Goal: Information Seeking & Learning: Learn about a topic

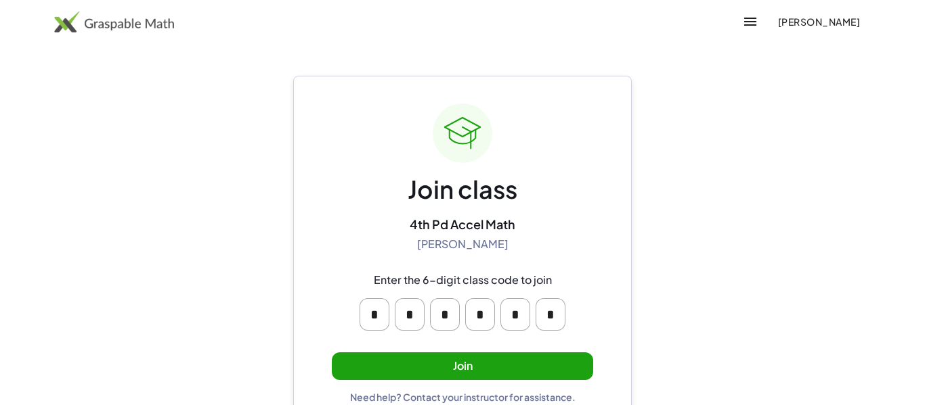
scroll to position [26, 0]
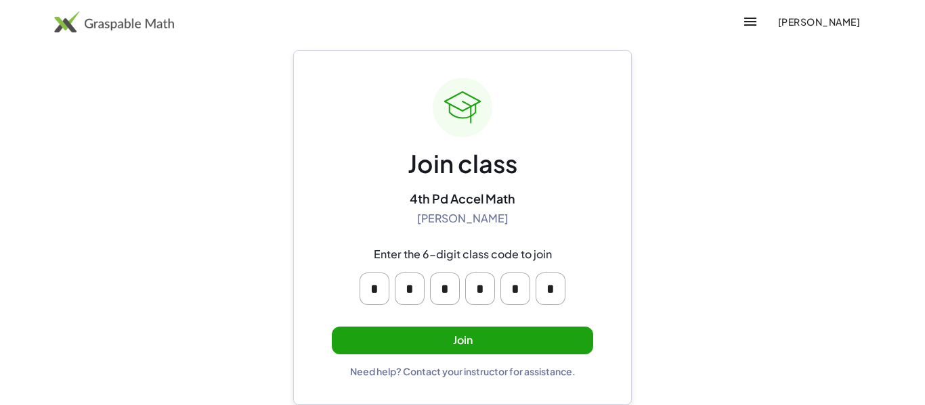
click at [468, 343] on button "Join" at bounding box center [462, 341] width 261 height 28
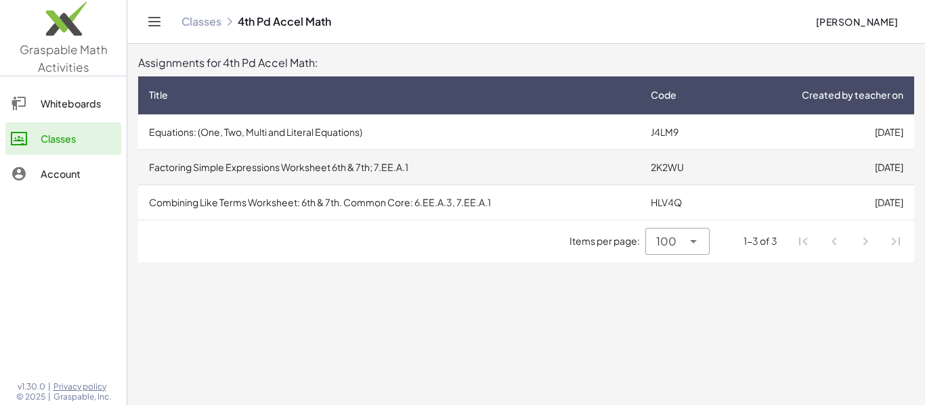
click at [451, 167] on td "Factoring Simple Expressions Worksheet 6th & 7th; 7.EE.A.1" at bounding box center [389, 167] width 502 height 35
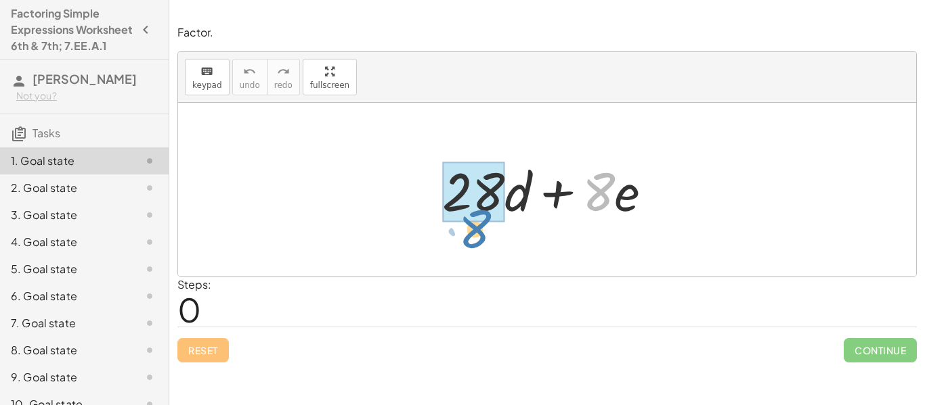
drag, startPoint x: 599, startPoint y: 204, endPoint x: 473, endPoint y: 242, distance: 131.7
click at [473, 242] on div "· 8 + · e + · 28 · d + · 8 · e" at bounding box center [547, 189] width 738 height 173
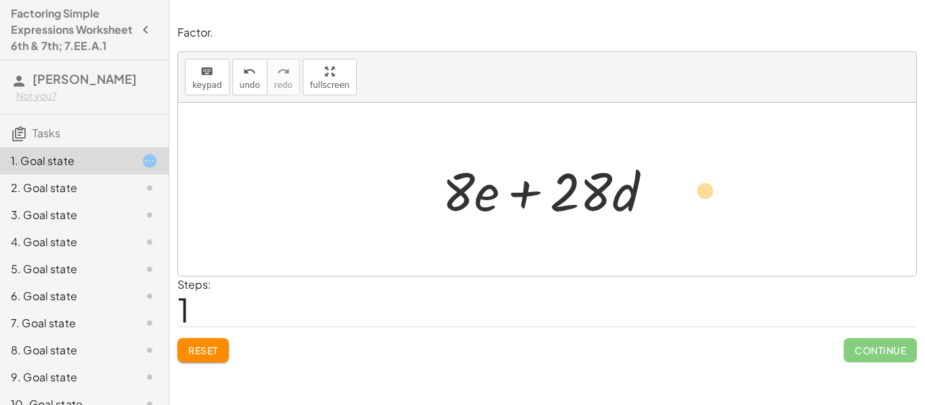
drag, startPoint x: 626, startPoint y: 202, endPoint x: 706, endPoint y: 201, distance: 79.9
click at [706, 201] on div "+ · 28 · d + · 8 · e · d + · 28 + · 28 · d + · 8 · e" at bounding box center [547, 189] width 738 height 173
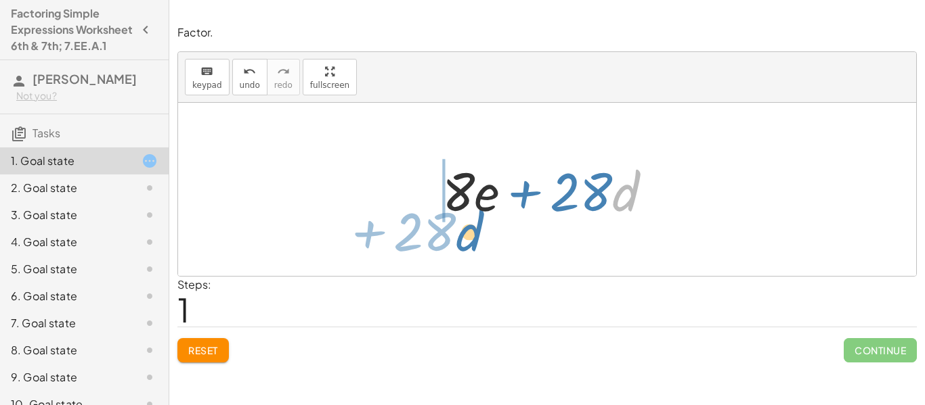
drag, startPoint x: 627, startPoint y: 199, endPoint x: 472, endPoint y: 238, distance: 160.5
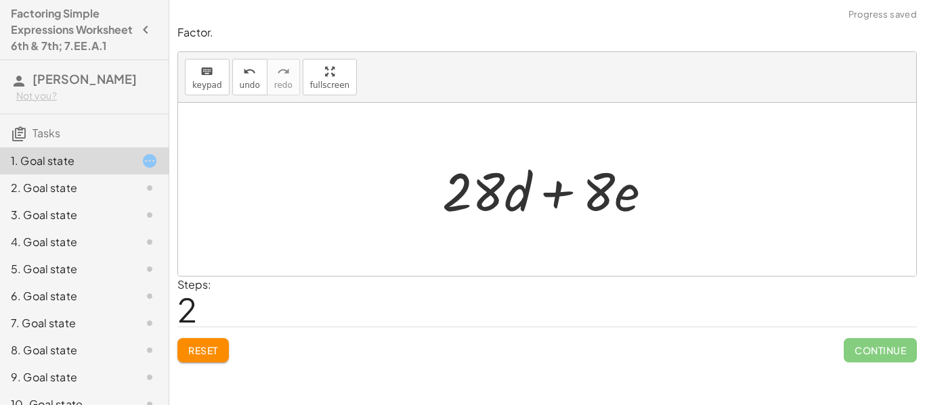
click at [224, 361] on button "Reset" at bounding box center [202, 350] width 51 height 24
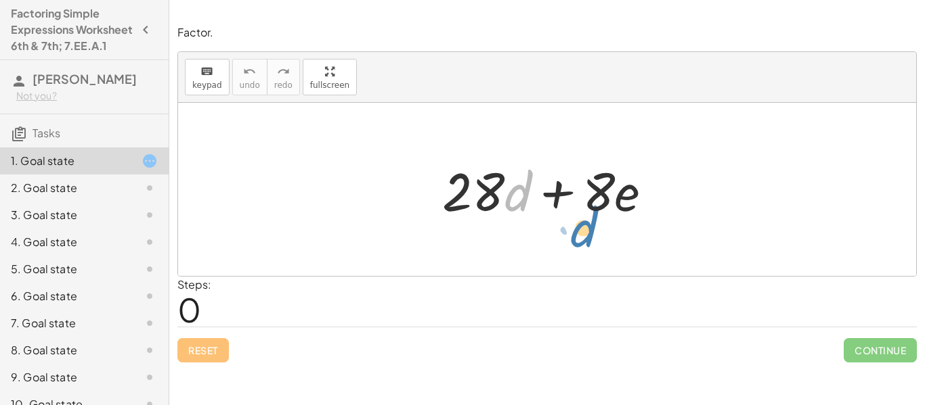
drag, startPoint x: 525, startPoint y: 204, endPoint x: 591, endPoint y: 240, distance: 75.4
click at [591, 240] on div "· d + · 28 + · 28 · d + · 8 · e" at bounding box center [547, 189] width 738 height 173
click at [623, 199] on div at bounding box center [552, 190] width 234 height 70
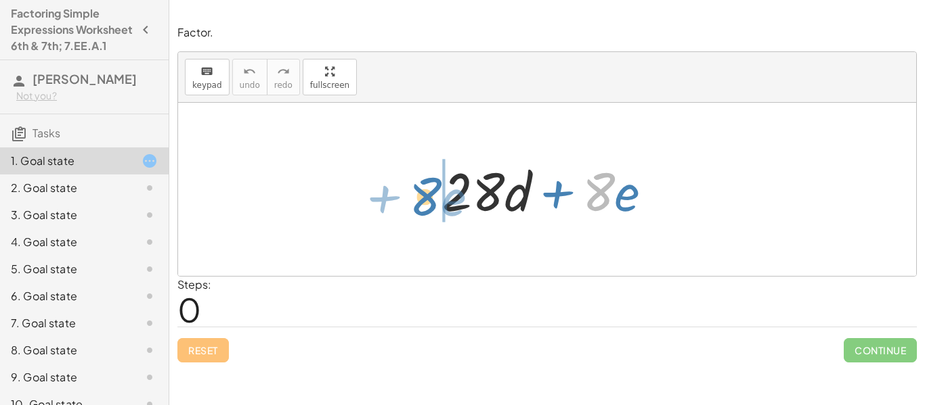
drag, startPoint x: 602, startPoint y: 200, endPoint x: 429, endPoint y: 204, distance: 173.3
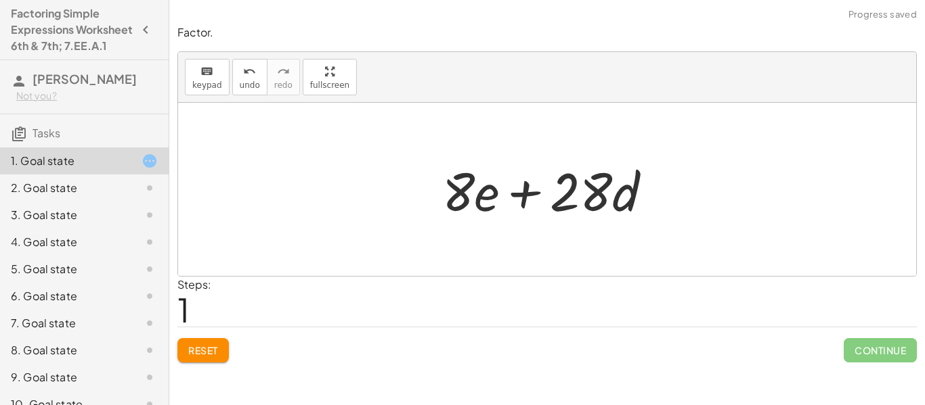
click at [210, 359] on button "Reset" at bounding box center [202, 350] width 51 height 24
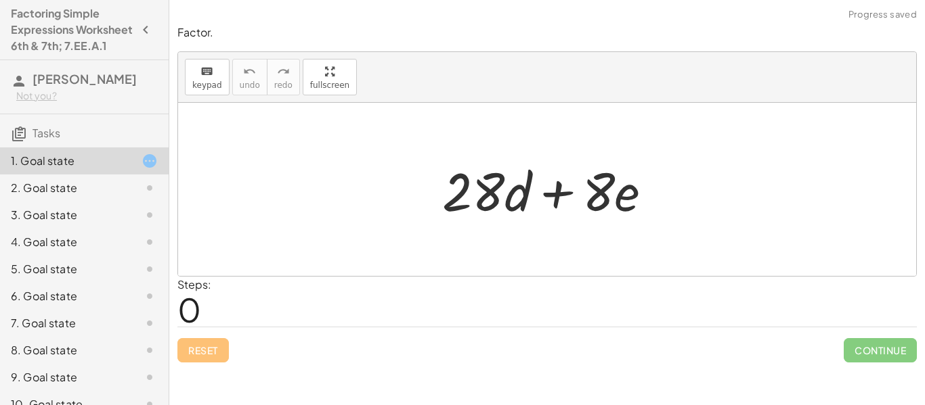
click at [47, 140] on span "Tasks" at bounding box center [46, 133] width 28 height 14
click at [45, 229] on div "2. Goal state" at bounding box center [84, 242] width 169 height 27
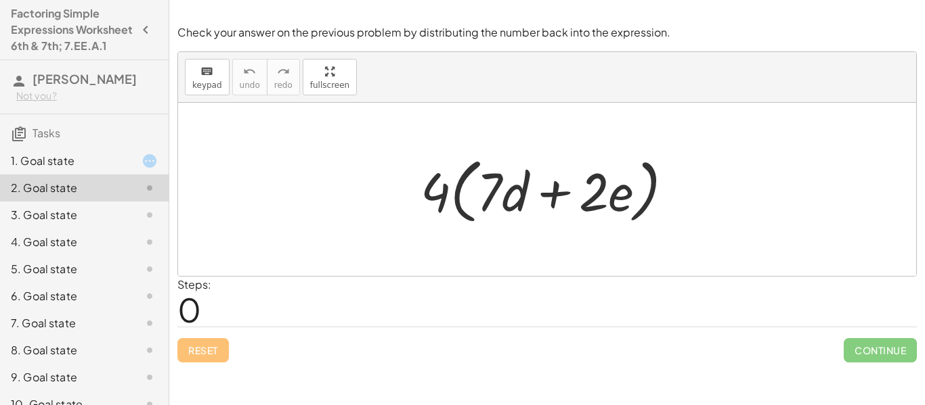
click at [48, 169] on div "1. Goal state" at bounding box center [65, 161] width 109 height 16
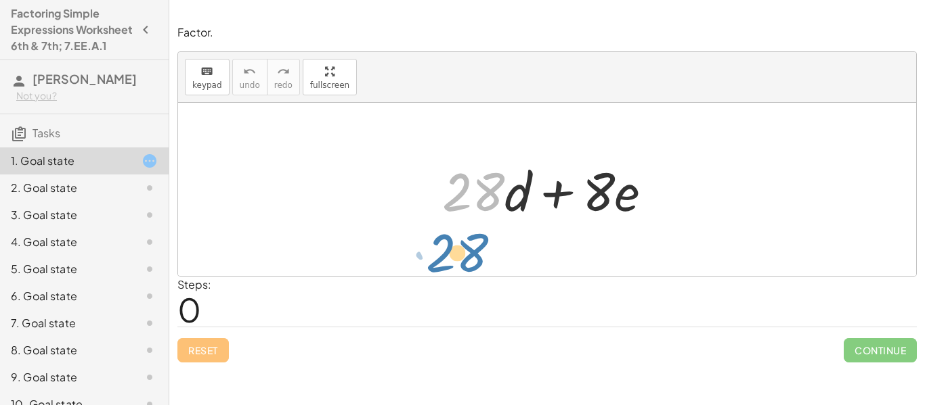
drag, startPoint x: 479, startPoint y: 200, endPoint x: 524, endPoint y: 237, distance: 58.2
click at [524, 237] on div "· 28 + · d + · 28 · d + · 8 · e" at bounding box center [547, 189] width 738 height 173
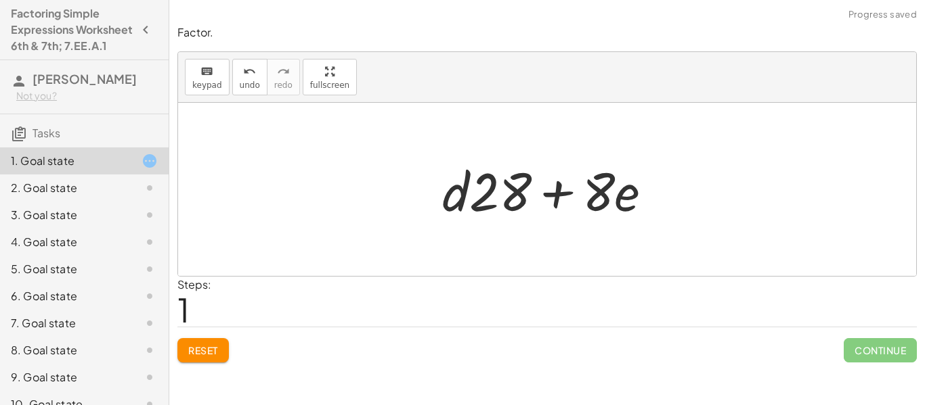
click at [0, 0] on div "Factor. keyboard keypad undo undo redo redo fullscreen + · 28 · d + · 8 · e + ·…" at bounding box center [0, 0] width 0 height 0
click at [205, 350] on span "Reset" at bounding box center [203, 351] width 30 height 12
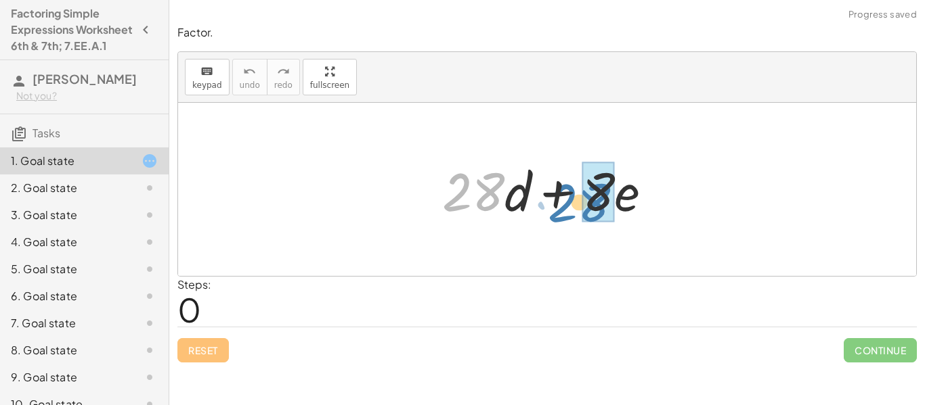
drag, startPoint x: 477, startPoint y: 178, endPoint x: 583, endPoint y: 188, distance: 106.1
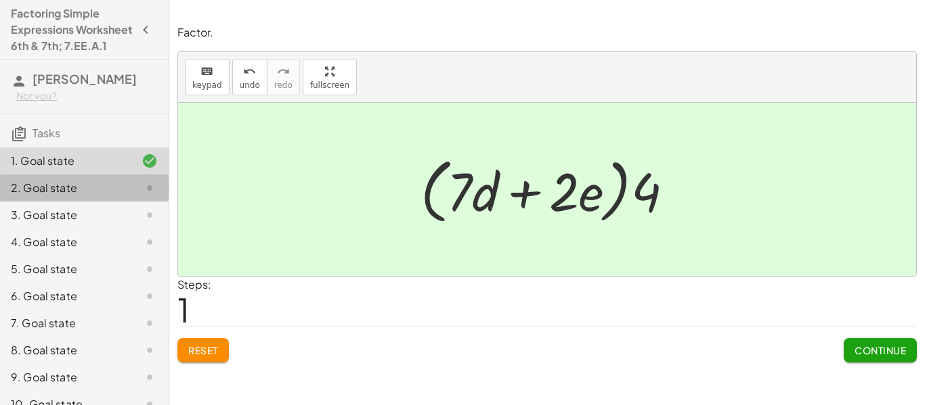
click at [30, 196] on div "2. Goal state" at bounding box center [65, 188] width 109 height 16
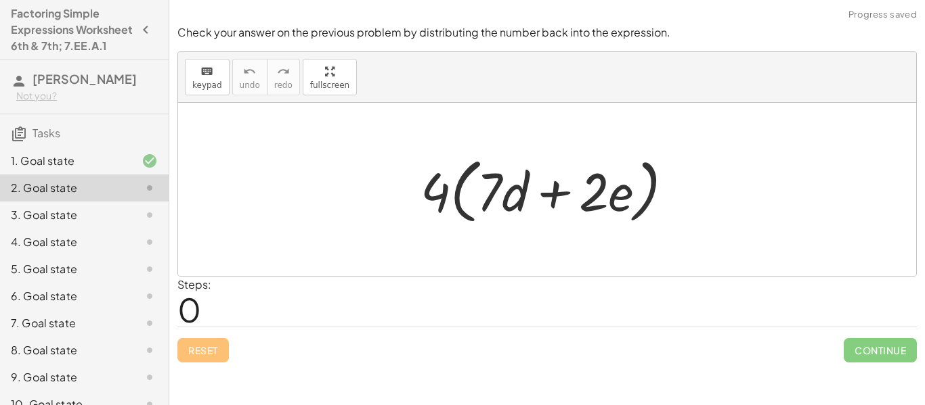
click at [453, 200] on div at bounding box center [553, 190] width 278 height 78
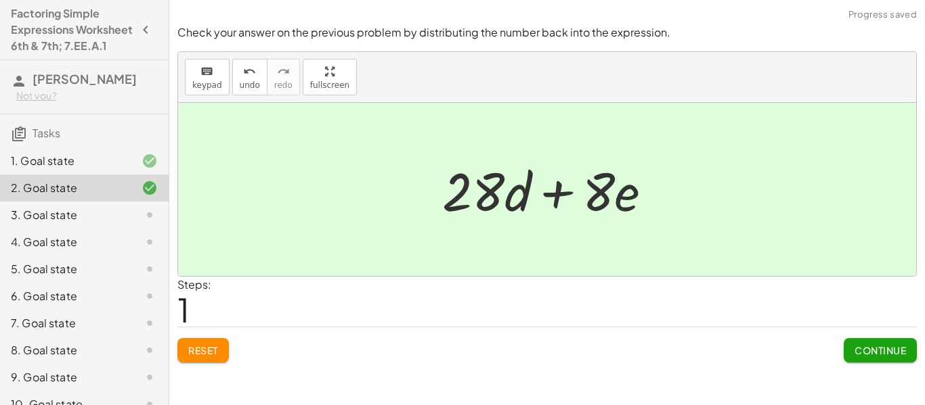
click at [898, 352] on span "Continue" at bounding box center [879, 351] width 51 height 12
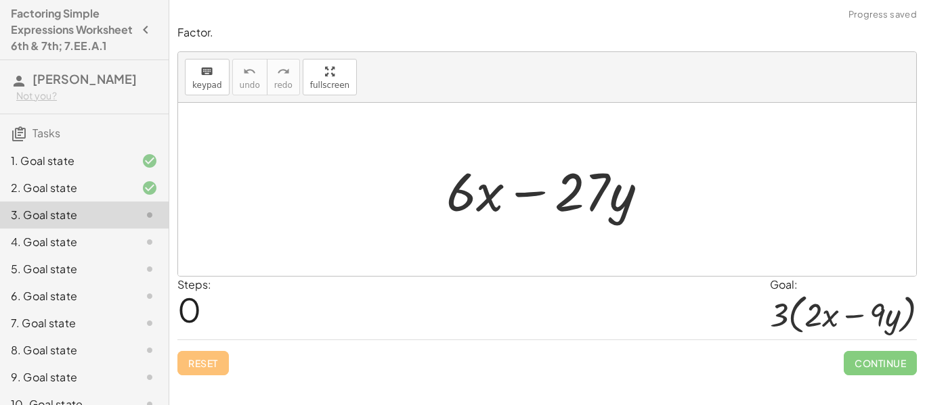
click at [91, 169] on div "1. Goal state" at bounding box center [65, 161] width 109 height 16
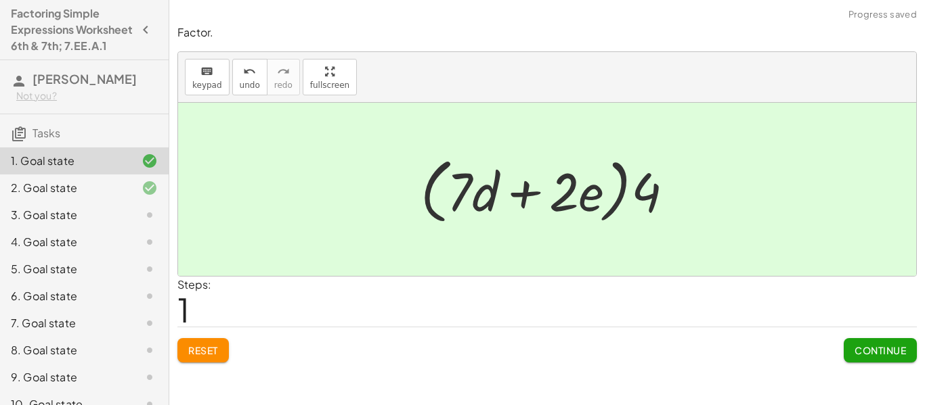
click at [876, 354] on span "Continue" at bounding box center [879, 351] width 51 height 12
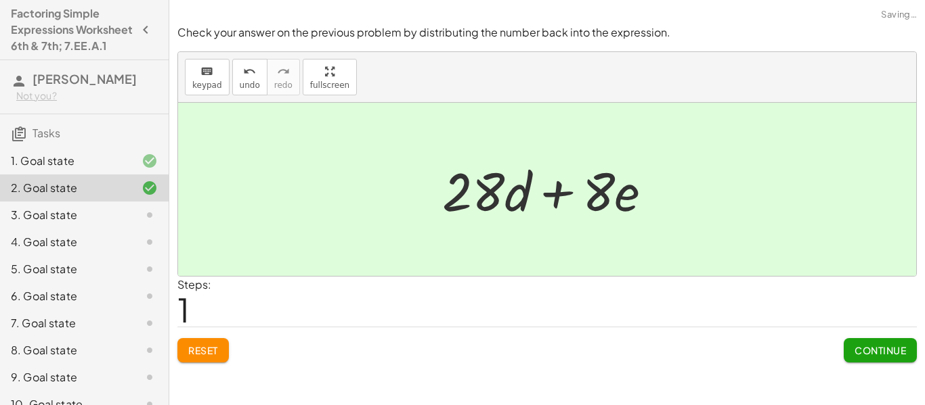
click at [876, 354] on span "Continue" at bounding box center [879, 351] width 51 height 12
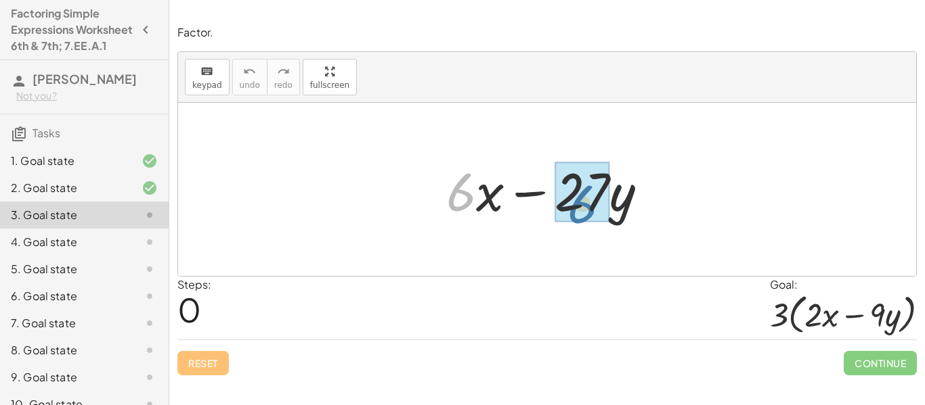
drag, startPoint x: 447, startPoint y: 194, endPoint x: 584, endPoint y: 193, distance: 136.7
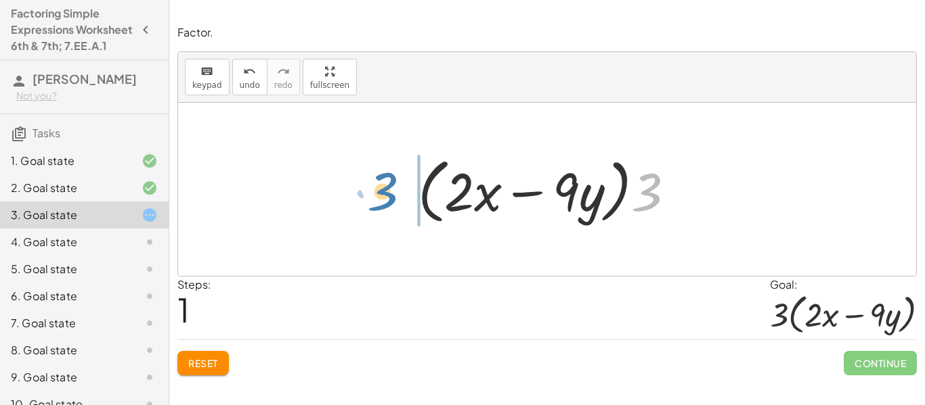
drag, startPoint x: 634, startPoint y: 209, endPoint x: 362, endPoint y: 210, distance: 271.4
click at [362, 210] on div "+ · 6 · x − · 27 · y + · 3 · 2 · x − · 3 · 9 · y · 3 + · · x − · y 3 · 2 · 9 · …" at bounding box center [547, 189] width 738 height 173
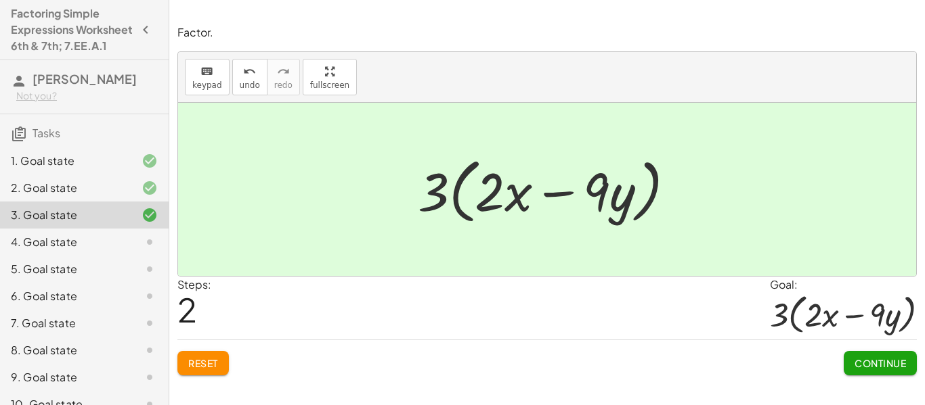
click at [861, 371] on button "Continue" at bounding box center [879, 363] width 73 height 24
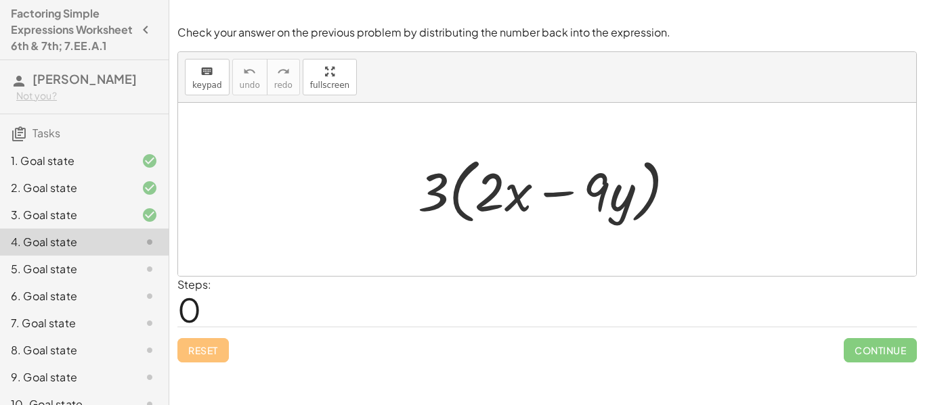
click at [506, 208] on div at bounding box center [552, 190] width 282 height 78
click at [465, 208] on div at bounding box center [552, 190] width 282 height 78
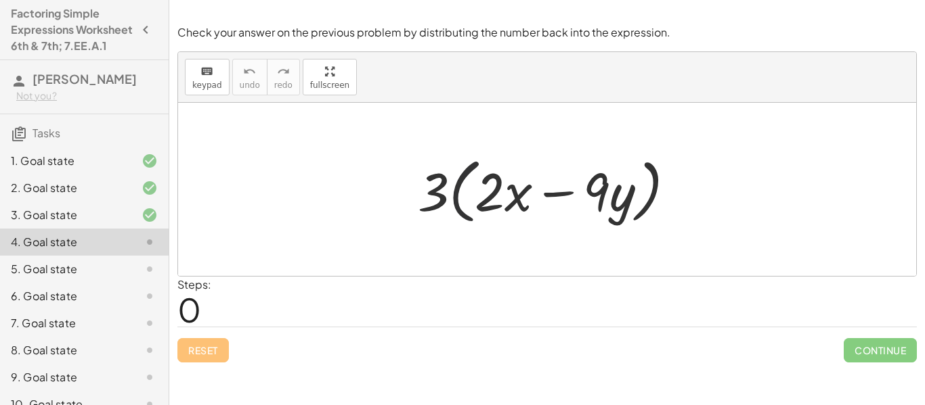
click at [465, 208] on div at bounding box center [552, 190] width 282 height 78
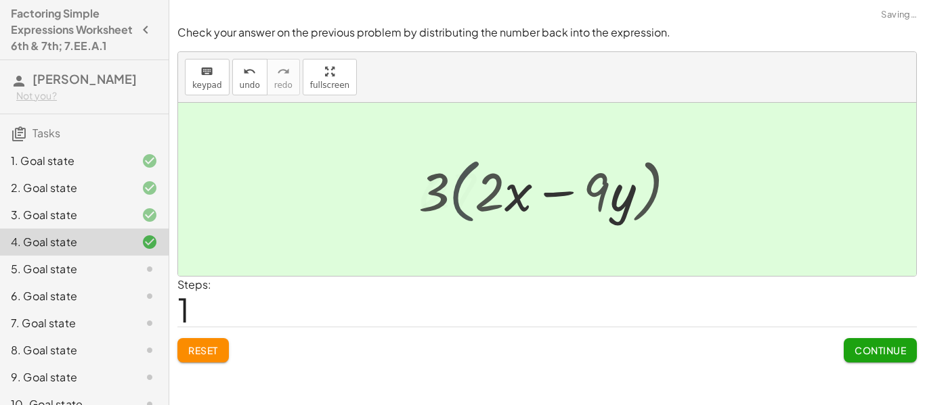
click at [465, 208] on div at bounding box center [552, 190] width 226 height 70
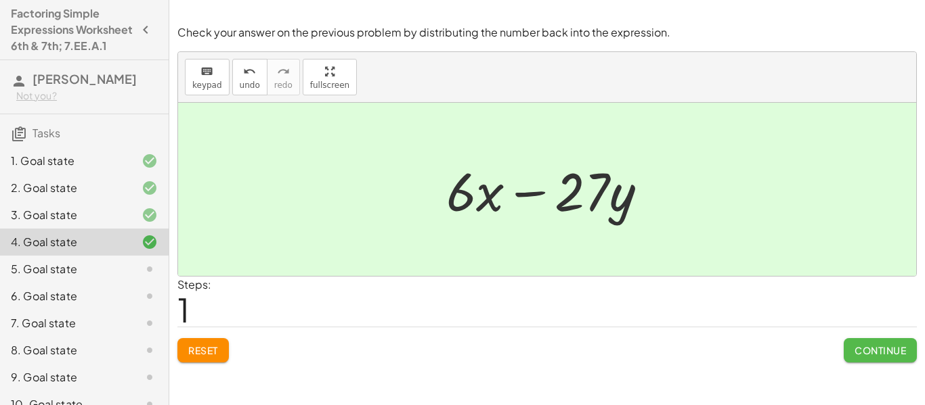
click at [868, 351] on span "Continue" at bounding box center [879, 351] width 51 height 12
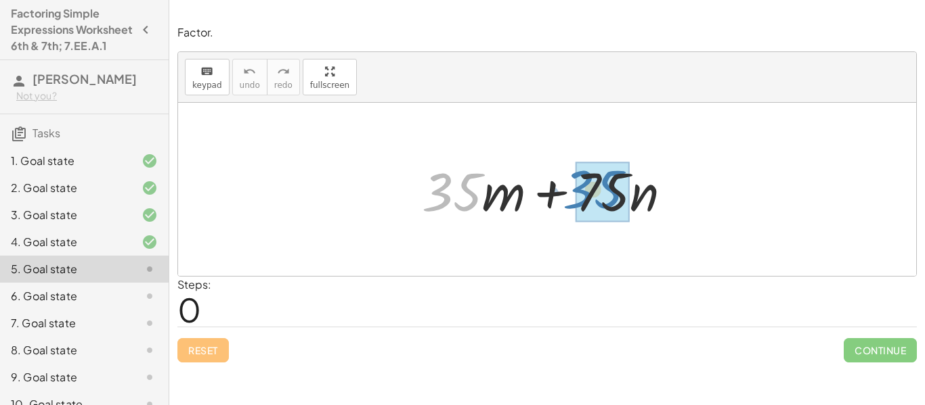
drag, startPoint x: 443, startPoint y: 183, endPoint x: 585, endPoint y: 181, distance: 142.2
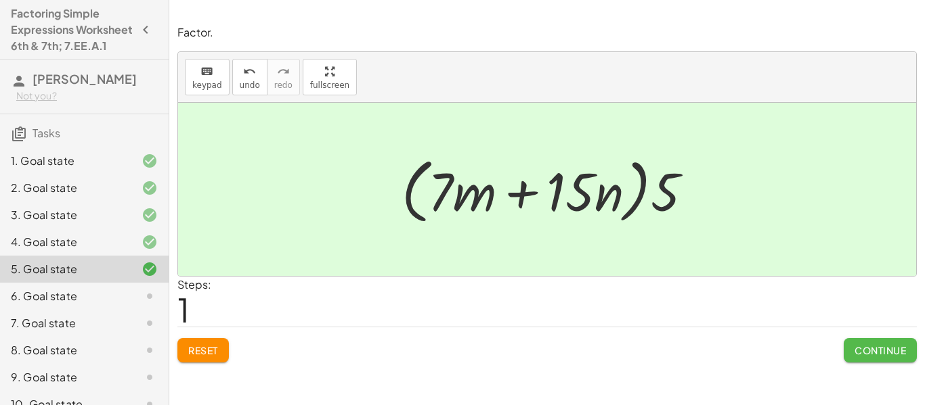
click at [860, 357] on button "Continue" at bounding box center [879, 350] width 73 height 24
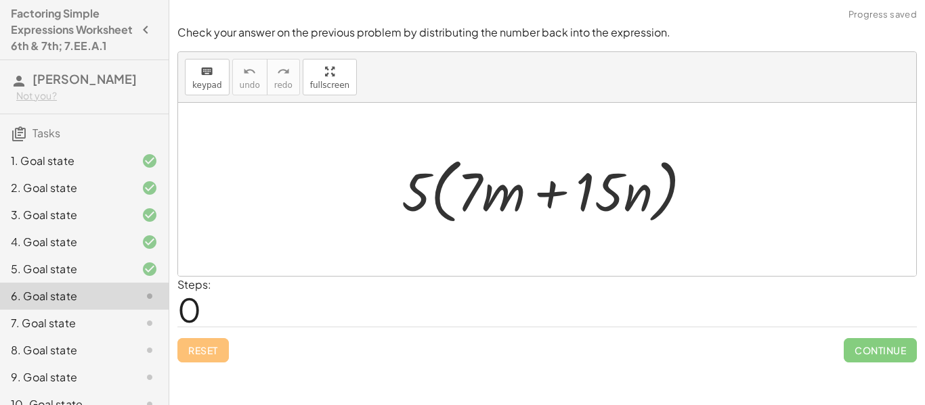
click at [463, 218] on div at bounding box center [552, 190] width 315 height 78
click at [432, 205] on div at bounding box center [552, 190] width 315 height 78
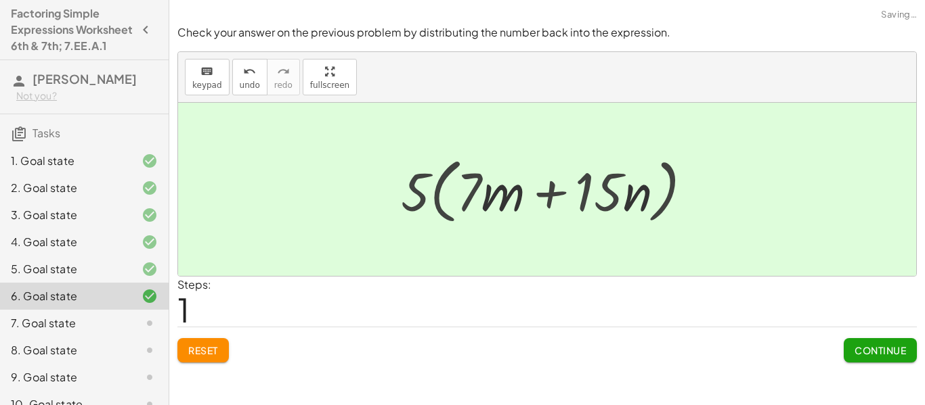
click at [432, 205] on div at bounding box center [552, 190] width 274 height 70
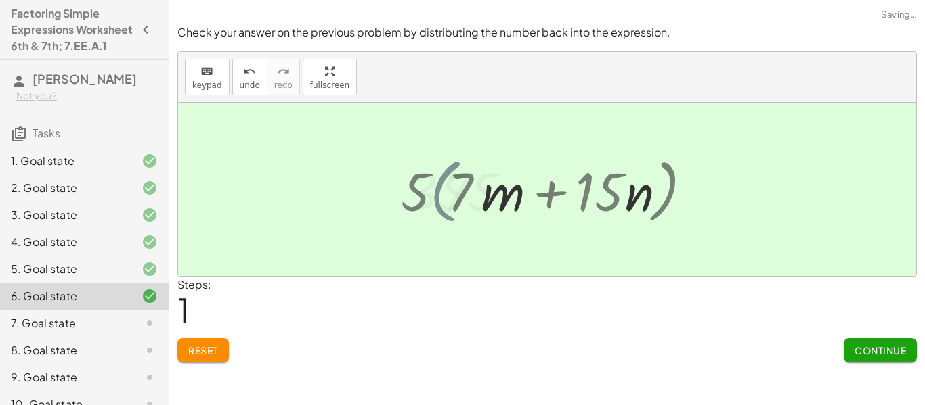
click at [432, 205] on div at bounding box center [552, 190] width 274 height 70
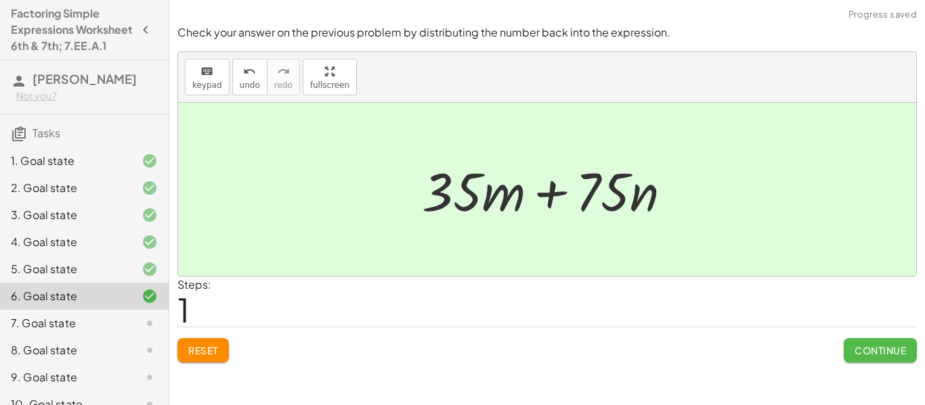
click at [870, 350] on span "Continue" at bounding box center [879, 351] width 51 height 12
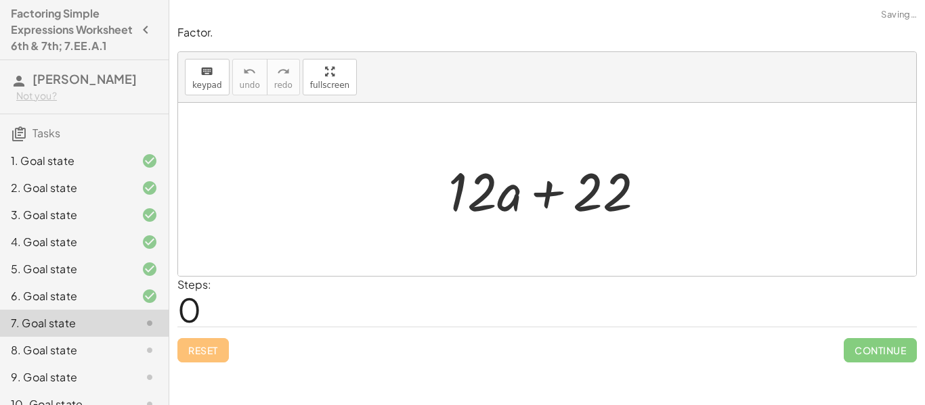
scroll to position [359, 0]
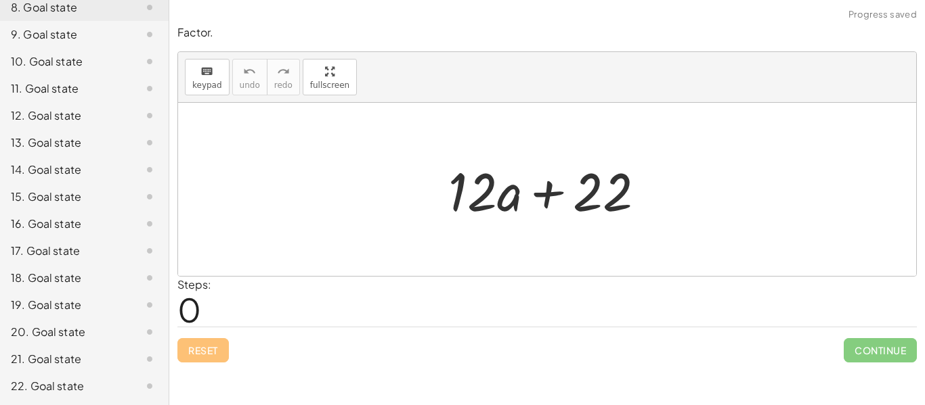
click at [567, 206] on div at bounding box center [551, 190] width 221 height 70
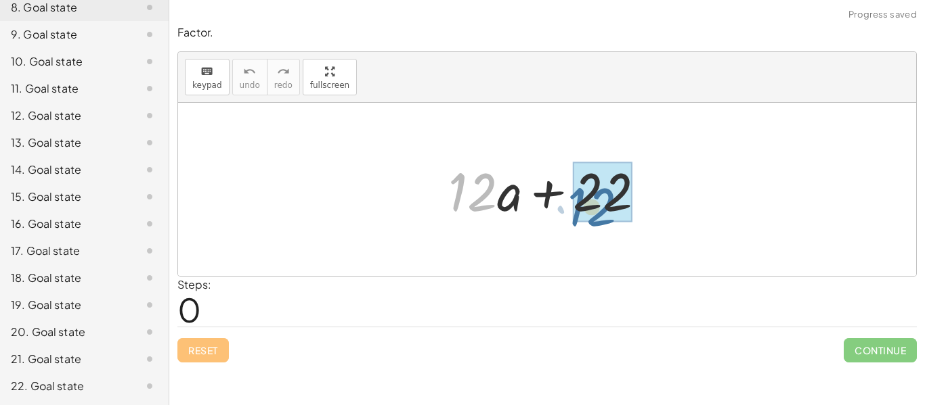
drag, startPoint x: 472, startPoint y: 202, endPoint x: 592, endPoint y: 216, distance: 119.9
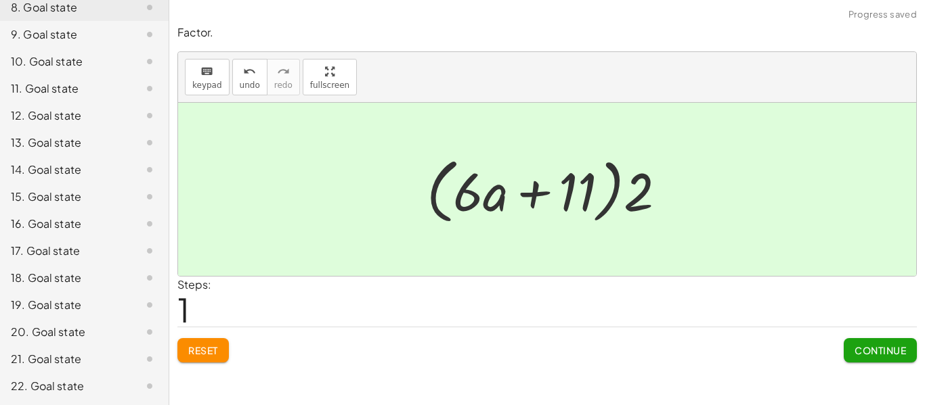
click at [860, 357] on button "Continue" at bounding box center [879, 350] width 73 height 24
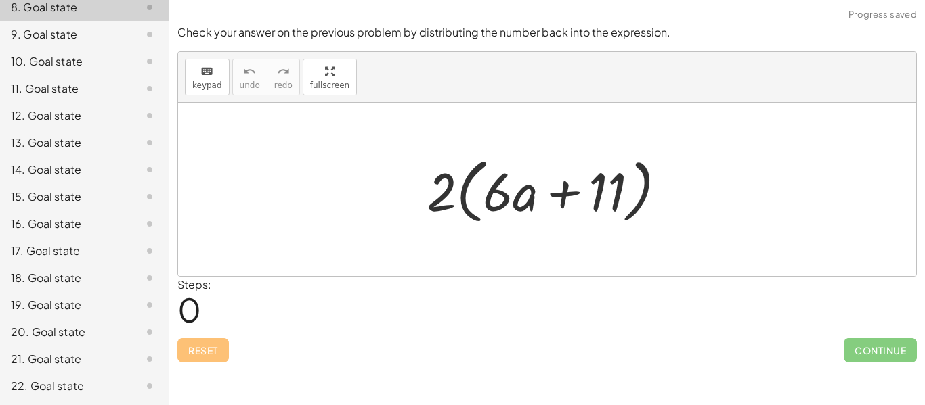
click at [451, 194] on div at bounding box center [552, 190] width 264 height 78
click at [531, 206] on div at bounding box center [552, 190] width 264 height 78
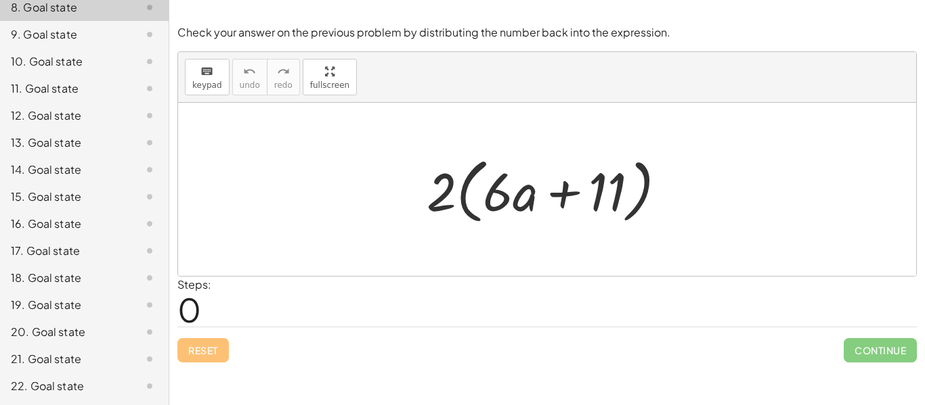
click at [455, 206] on div at bounding box center [552, 190] width 264 height 78
click at [456, 206] on div at bounding box center [552, 190] width 264 height 78
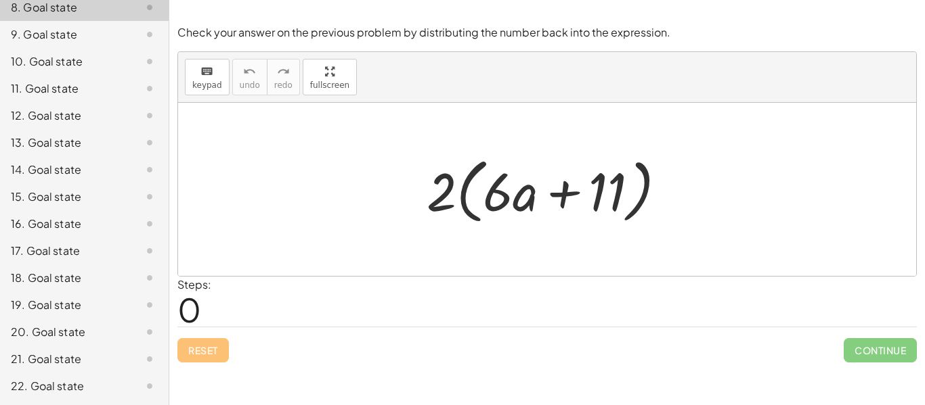
click at [474, 202] on div at bounding box center [552, 190] width 264 height 78
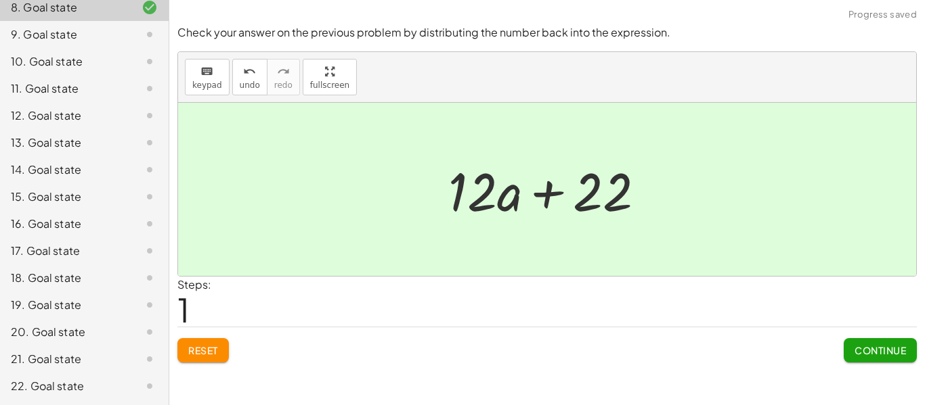
click at [883, 355] on span "Continue" at bounding box center [879, 351] width 51 height 12
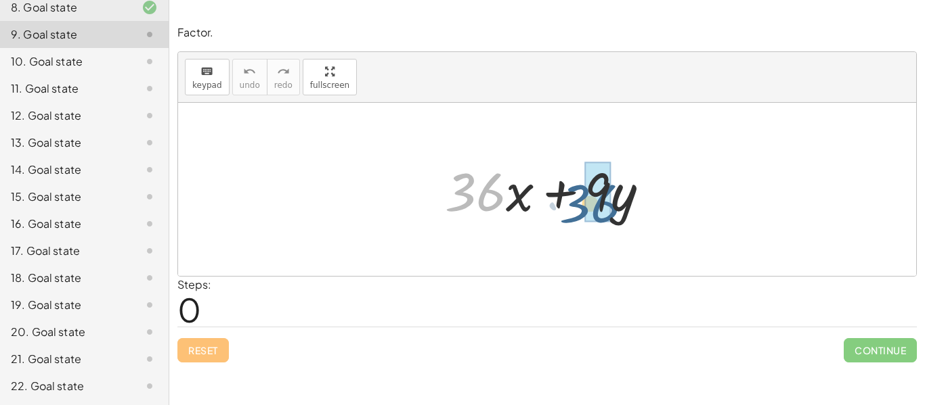
drag, startPoint x: 483, startPoint y: 200, endPoint x: 597, endPoint y: 210, distance: 114.2
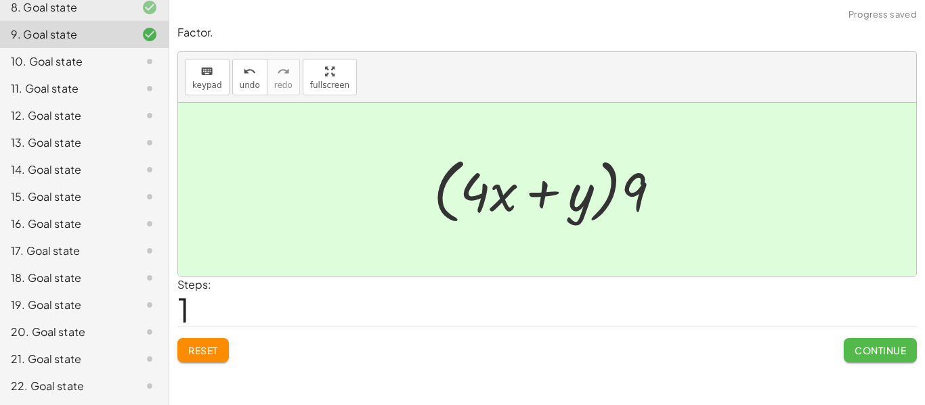
click at [866, 356] on span "Continue" at bounding box center [879, 351] width 51 height 12
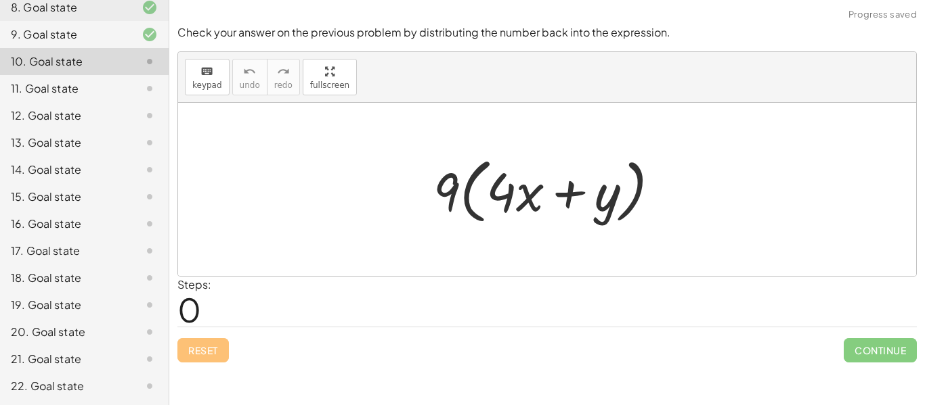
click at [457, 200] on div at bounding box center [551, 190] width 251 height 78
click at [451, 196] on div at bounding box center [551, 190] width 251 height 78
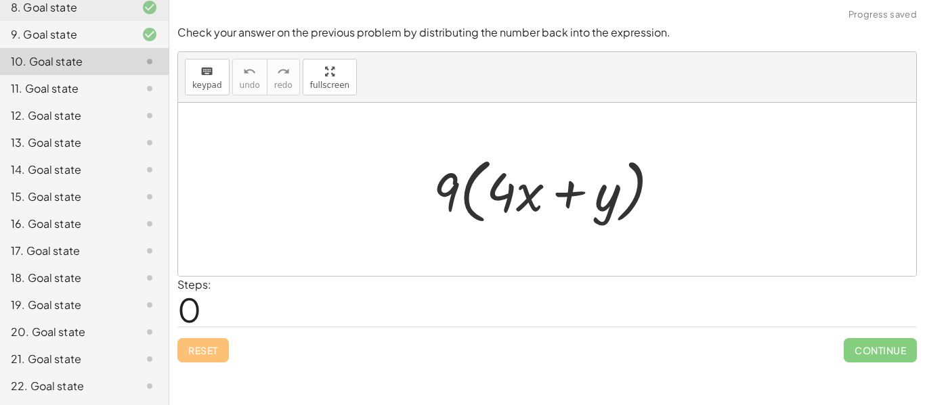
click at [451, 196] on div at bounding box center [551, 190] width 251 height 78
click at [448, 192] on div at bounding box center [551, 190] width 251 height 78
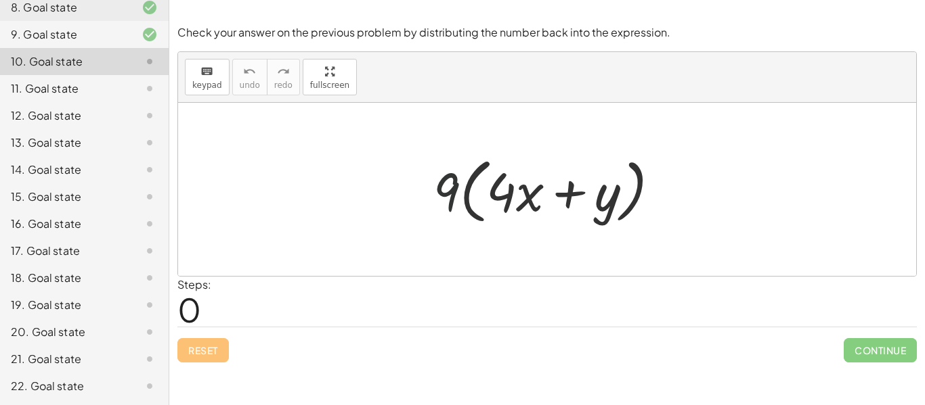
click at [448, 192] on div at bounding box center [551, 190] width 251 height 78
click at [520, 206] on div at bounding box center [551, 190] width 251 height 78
click at [512, 196] on div at bounding box center [551, 190] width 251 height 78
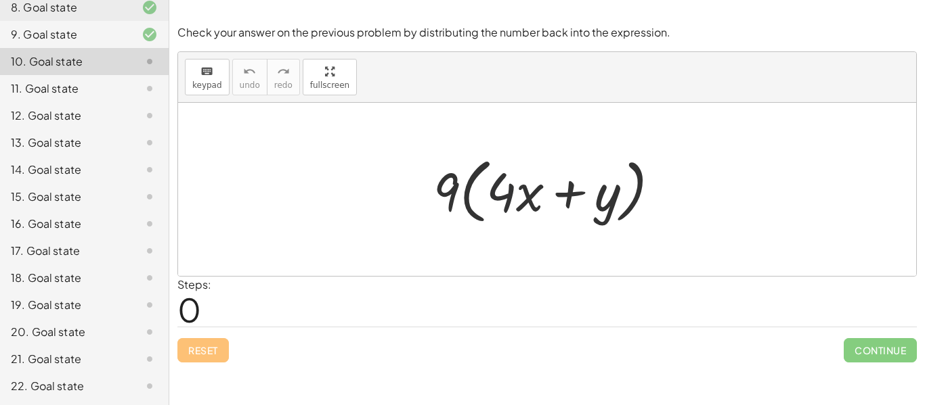
click at [512, 196] on div at bounding box center [551, 190] width 251 height 78
click at [453, 193] on div at bounding box center [551, 190] width 251 height 78
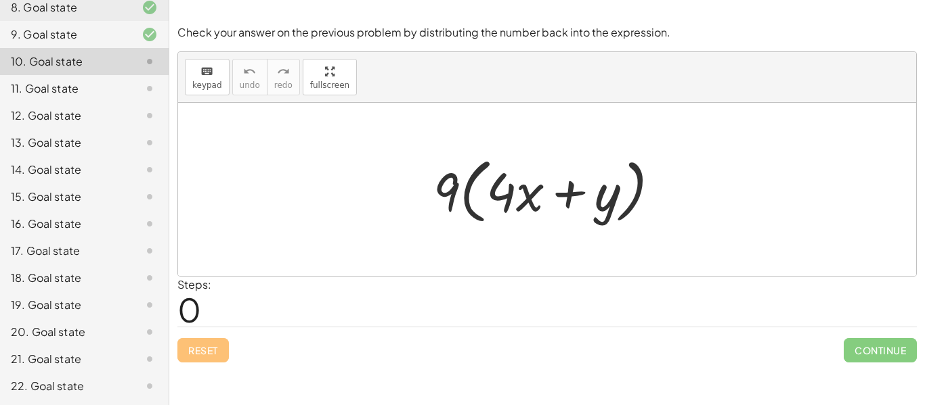
click at [453, 193] on div at bounding box center [551, 190] width 251 height 78
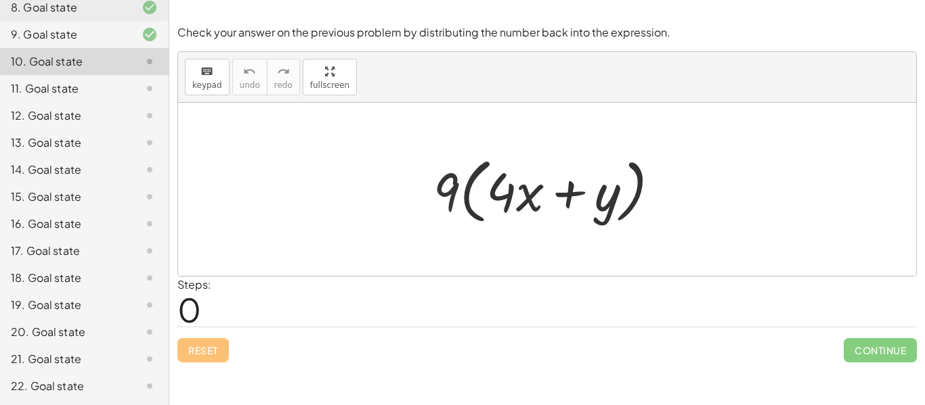
click at [453, 193] on div at bounding box center [551, 190] width 251 height 78
click at [487, 200] on div at bounding box center [551, 190] width 251 height 78
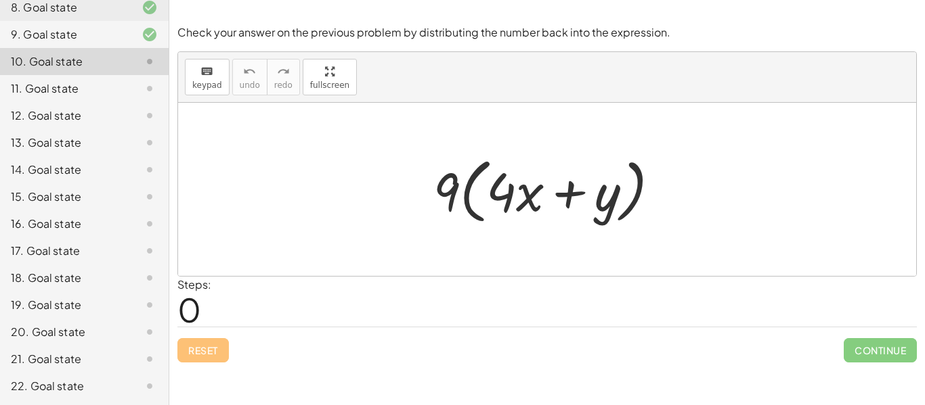
click at [487, 200] on div at bounding box center [551, 190] width 251 height 78
click at [495, 196] on div at bounding box center [551, 190] width 251 height 78
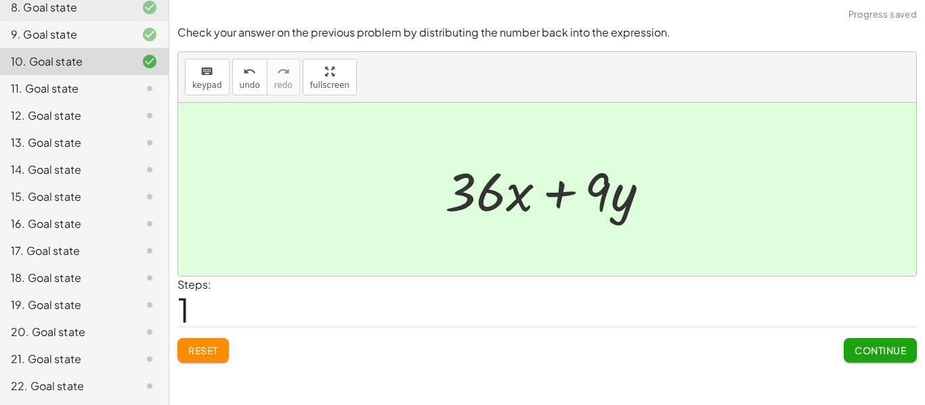
click at [879, 359] on button "Continue" at bounding box center [879, 350] width 73 height 24
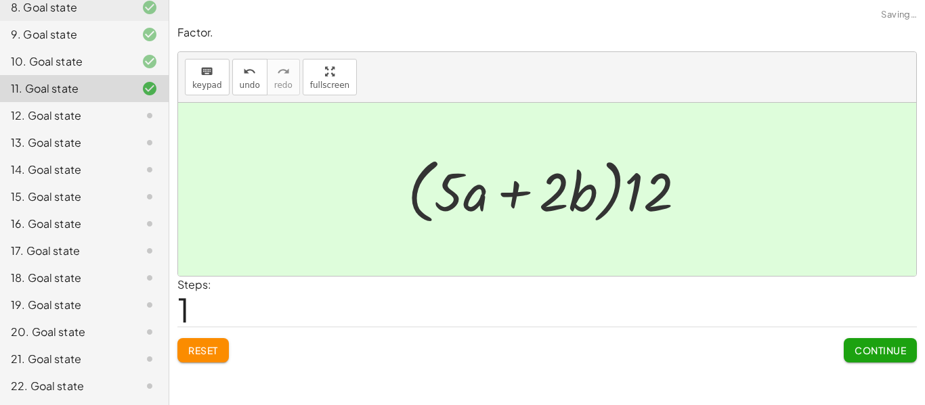
click at [878, 358] on button "Continue" at bounding box center [879, 350] width 73 height 24
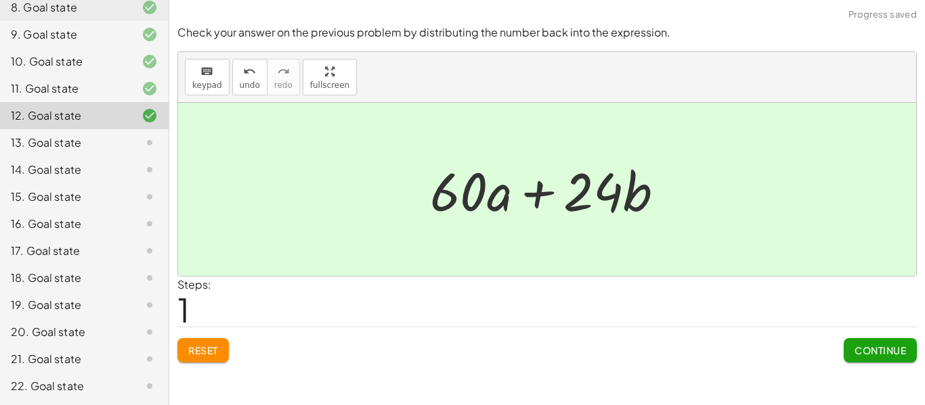
click at [887, 361] on button "Continue" at bounding box center [879, 350] width 73 height 24
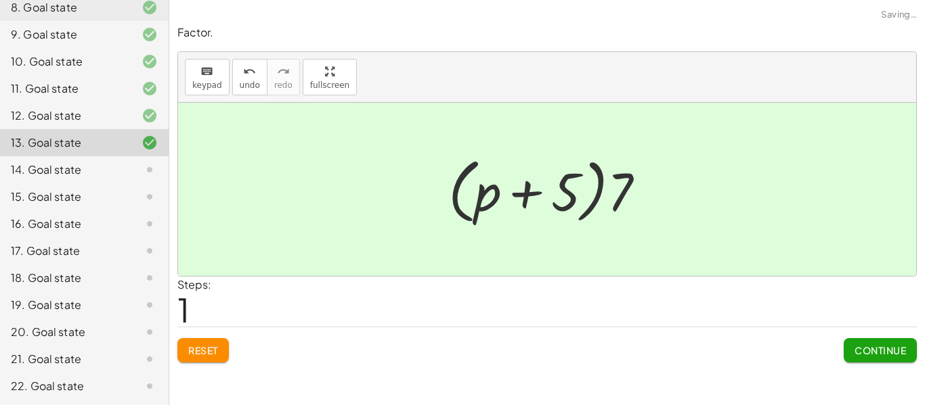
click at [879, 362] on button "Continue" at bounding box center [879, 350] width 73 height 24
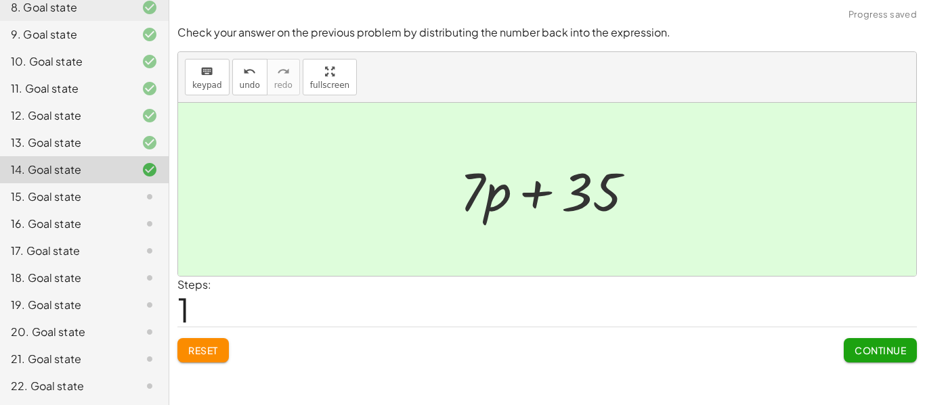
click at [874, 360] on button "Continue" at bounding box center [879, 350] width 73 height 24
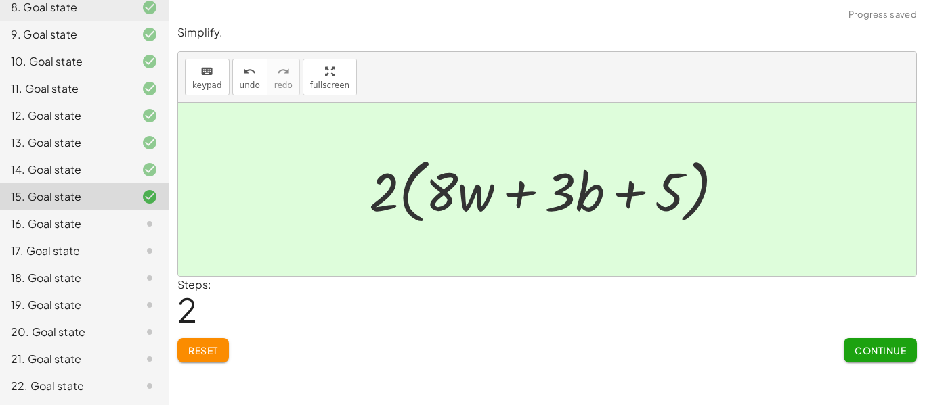
click at [885, 361] on button "Continue" at bounding box center [879, 350] width 73 height 24
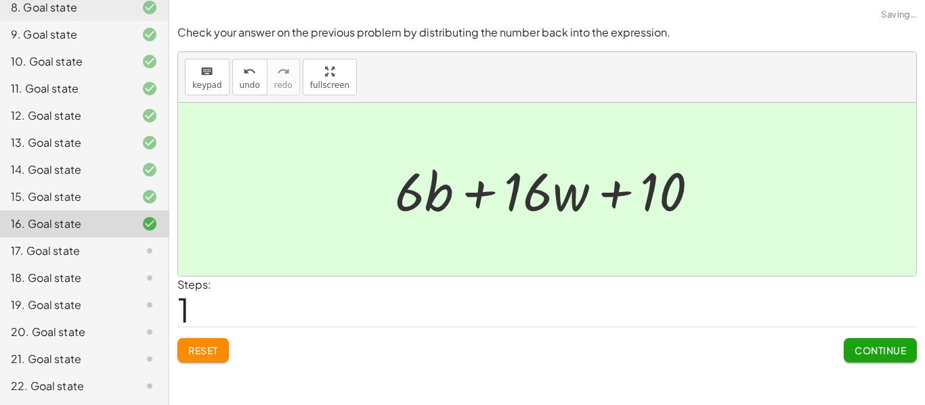
click at [879, 360] on button "Continue" at bounding box center [879, 350] width 73 height 24
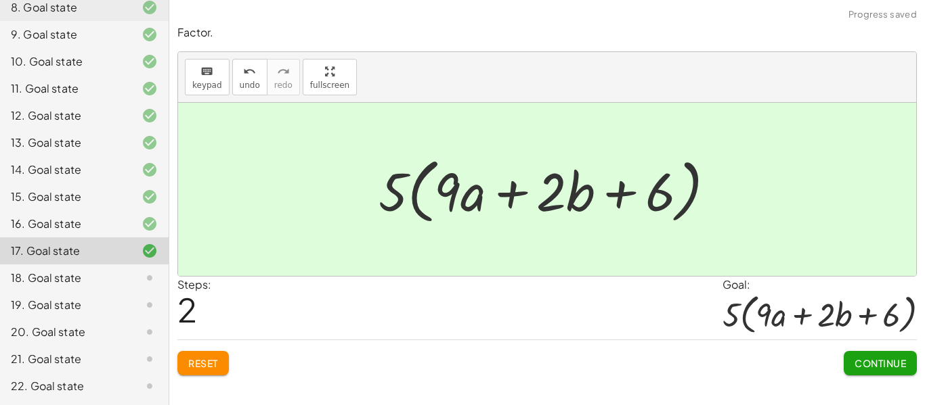
click at [869, 374] on button "Continue" at bounding box center [879, 363] width 73 height 24
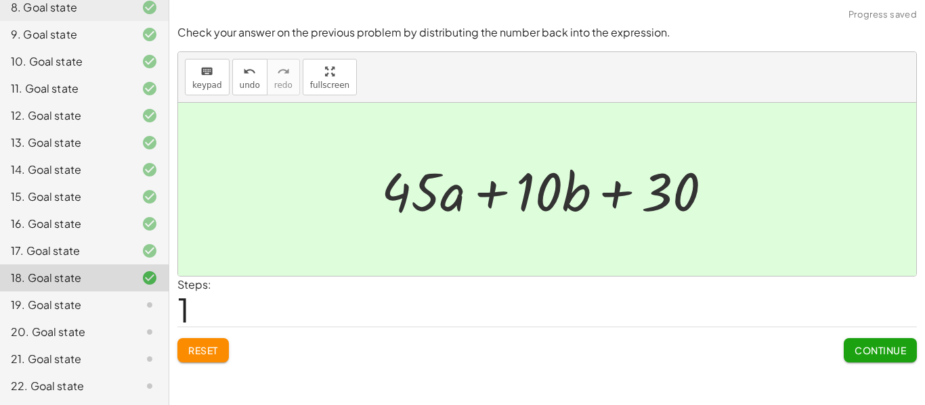
click at [881, 361] on button "Continue" at bounding box center [879, 350] width 73 height 24
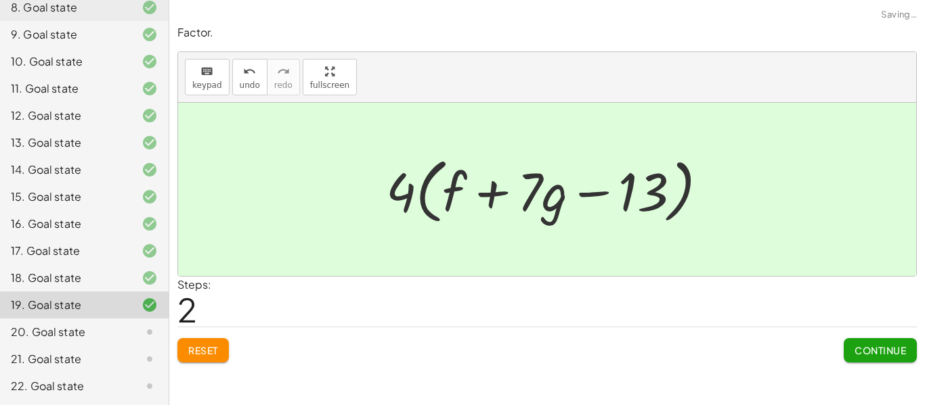
click at [875, 358] on button "Continue" at bounding box center [879, 350] width 73 height 24
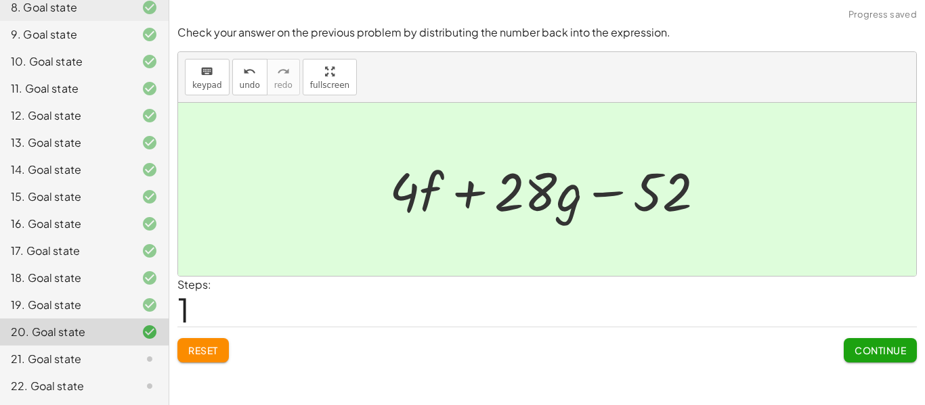
click at [883, 359] on button "Continue" at bounding box center [879, 350] width 73 height 24
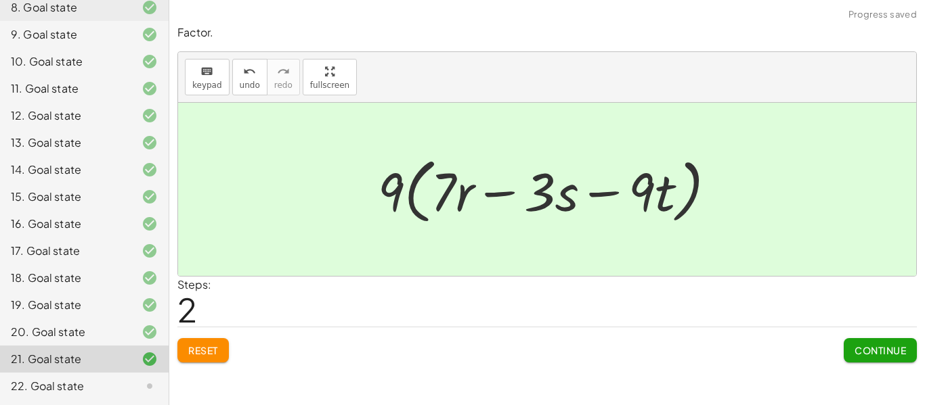
click at [887, 359] on button "Continue" at bounding box center [879, 350] width 73 height 24
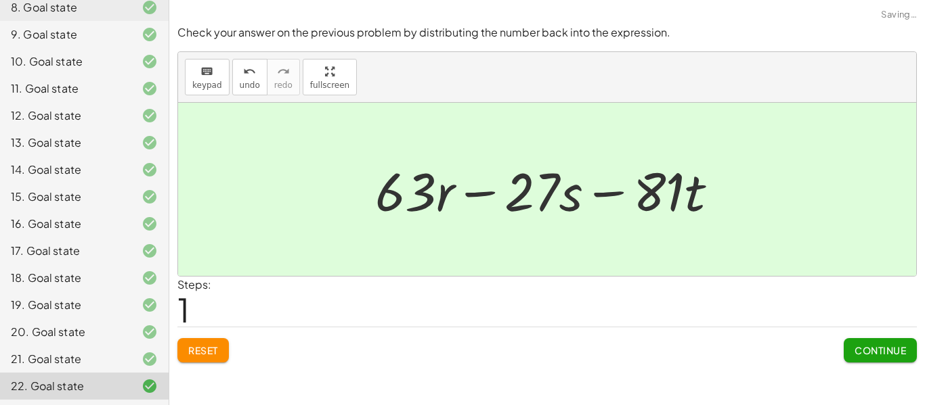
click at [883, 358] on button "Continue" at bounding box center [879, 350] width 73 height 24
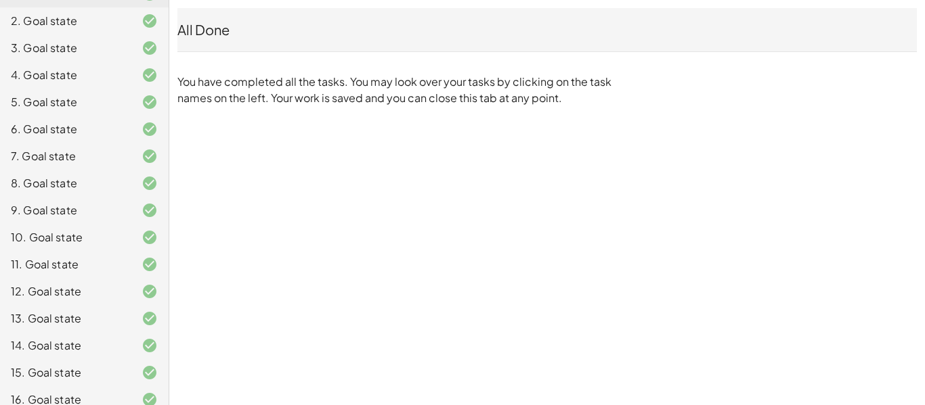
scroll to position [0, 0]
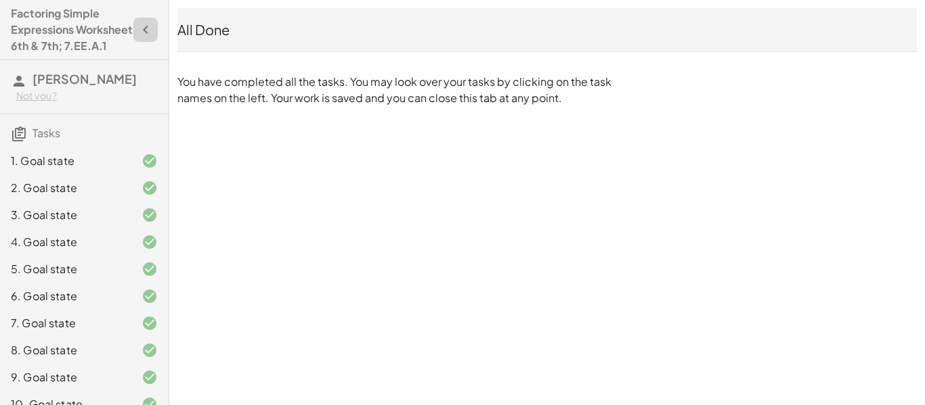
click at [150, 38] on icon "button" at bounding box center [145, 30] width 16 height 16
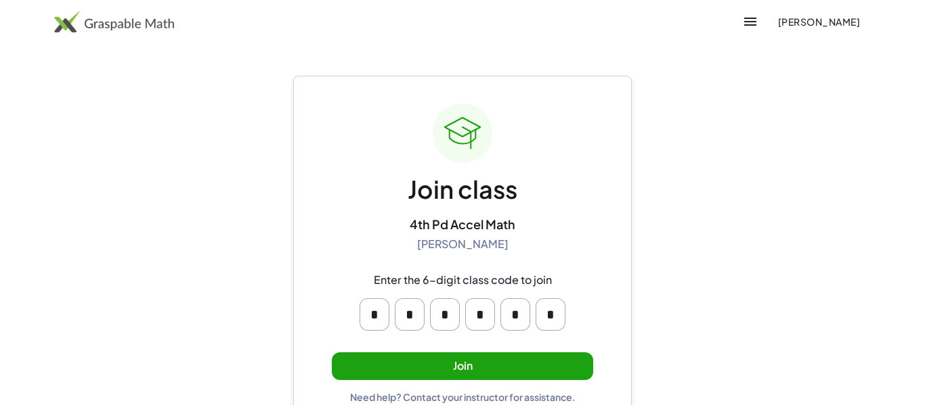
scroll to position [26, 0]
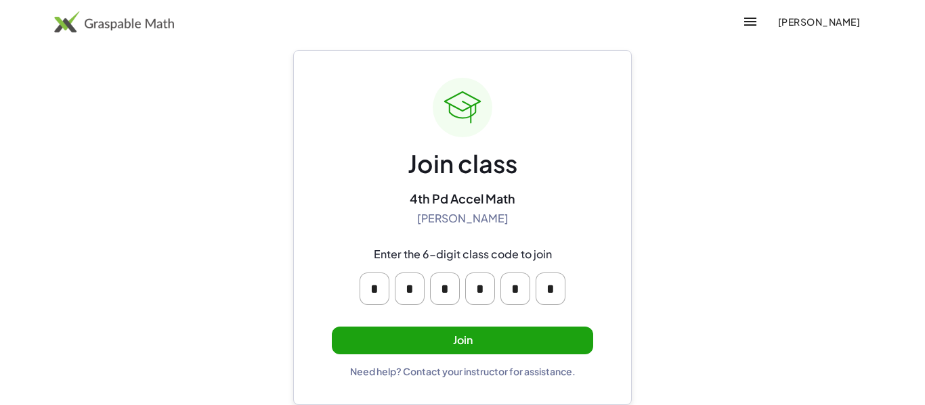
click at [433, 337] on button "Join" at bounding box center [462, 341] width 261 height 28
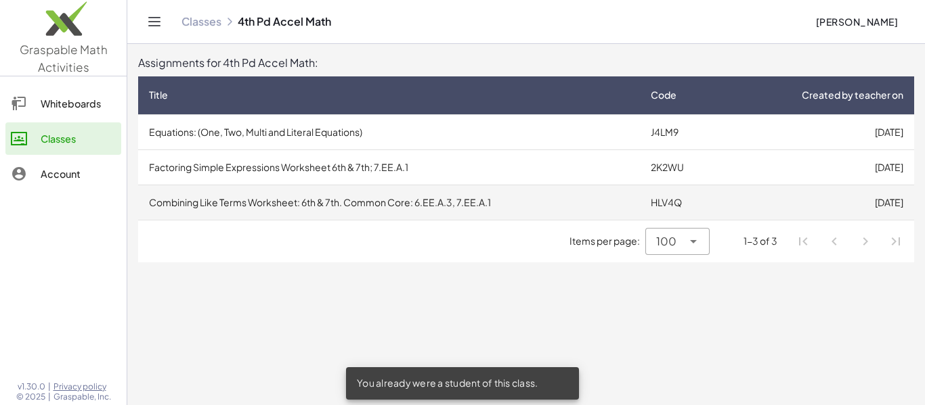
click at [411, 199] on td "Combining Like Terms Worksheet: 6th & 7th. Common Core: 6.EE.A.3, 7.EE.A.1" at bounding box center [389, 202] width 502 height 35
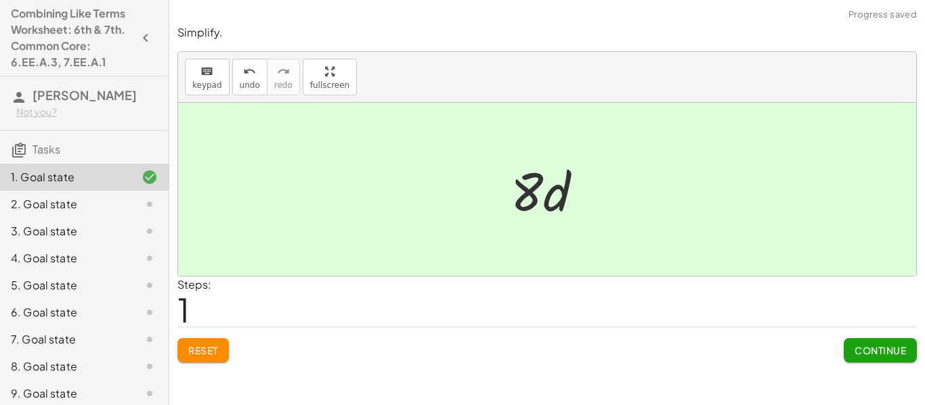
click at [891, 356] on span "Continue" at bounding box center [879, 351] width 51 height 12
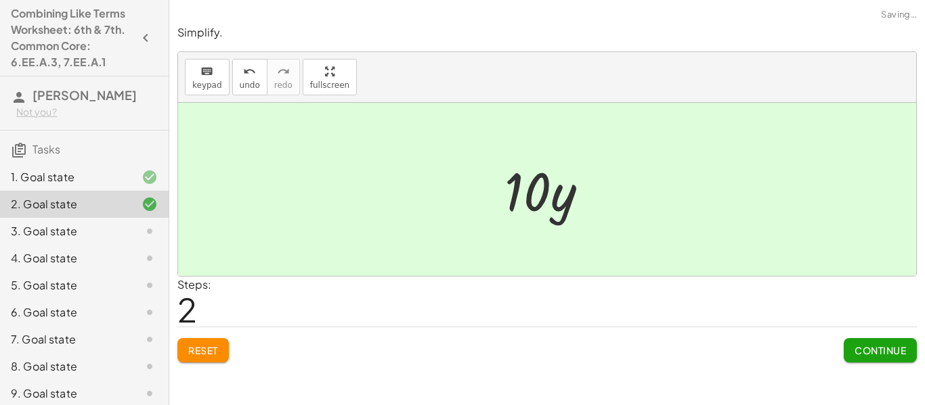
click at [897, 352] on span "Continue" at bounding box center [879, 351] width 51 height 12
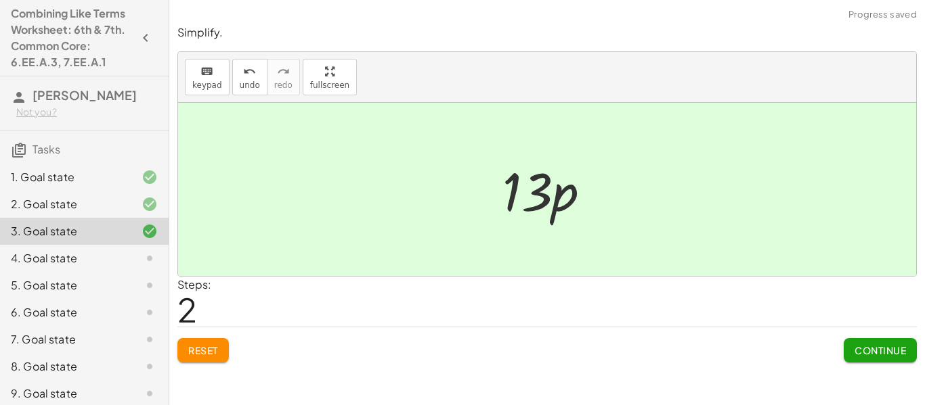
click at [889, 357] on button "Continue" at bounding box center [879, 350] width 73 height 24
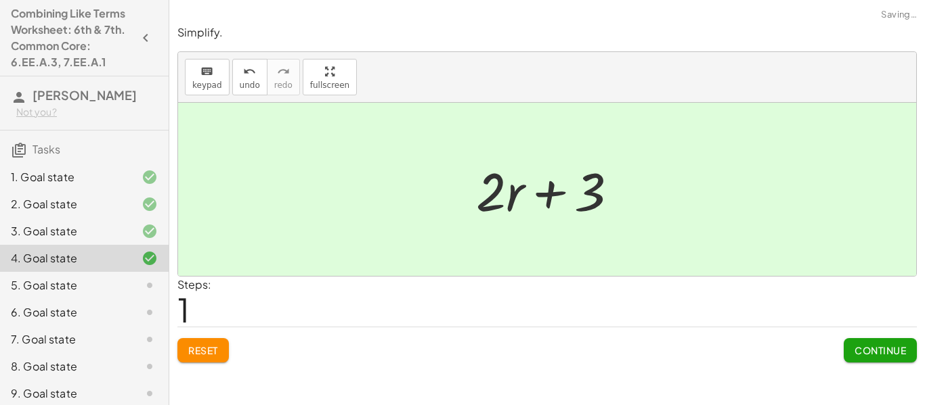
click at [882, 360] on button "Continue" at bounding box center [879, 350] width 73 height 24
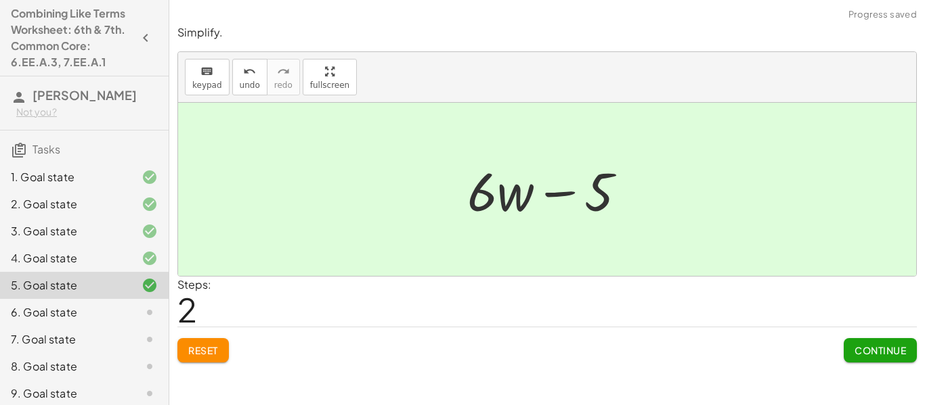
click at [878, 351] on span "Continue" at bounding box center [879, 351] width 51 height 12
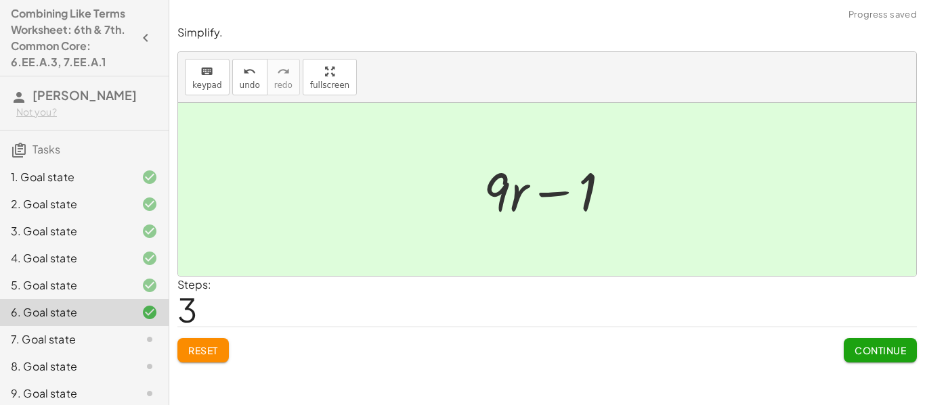
click at [907, 353] on button "Continue" at bounding box center [879, 350] width 73 height 24
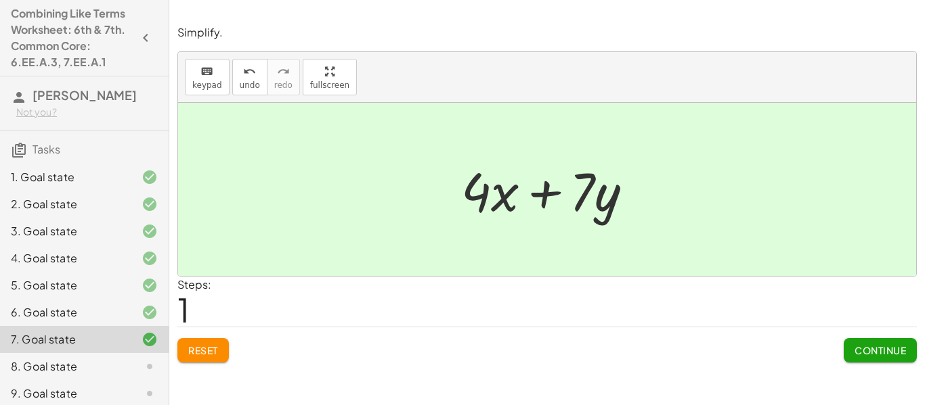
scroll to position [170, 0]
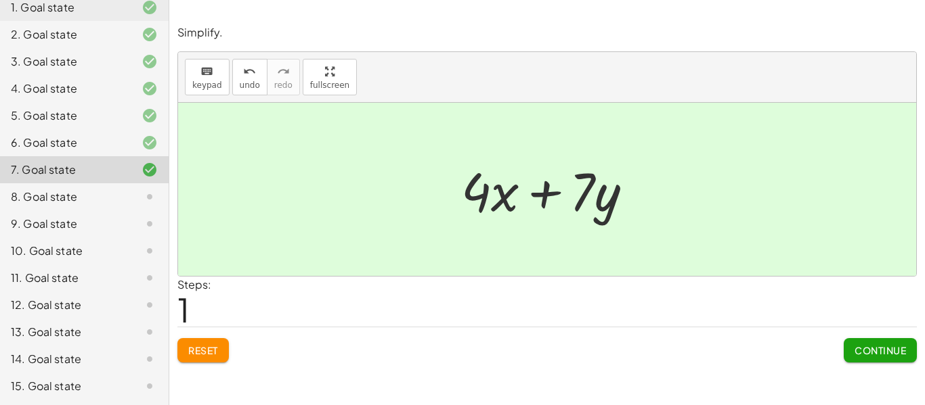
click at [901, 357] on span "Continue" at bounding box center [879, 351] width 51 height 12
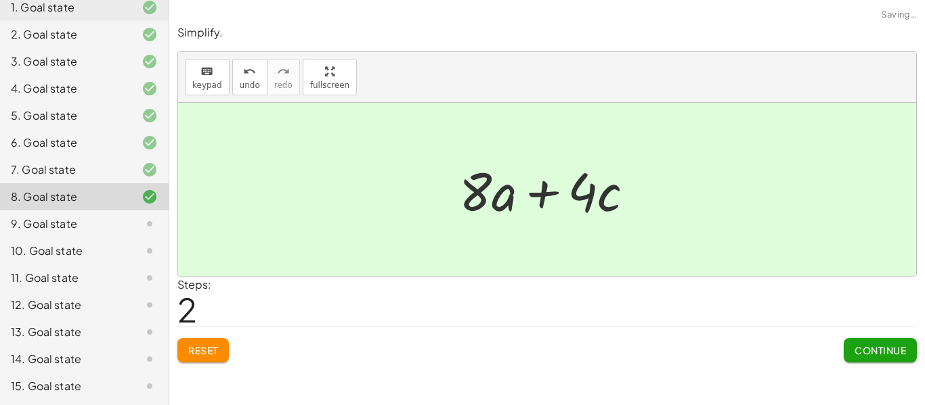
click at [894, 356] on span "Continue" at bounding box center [879, 351] width 51 height 12
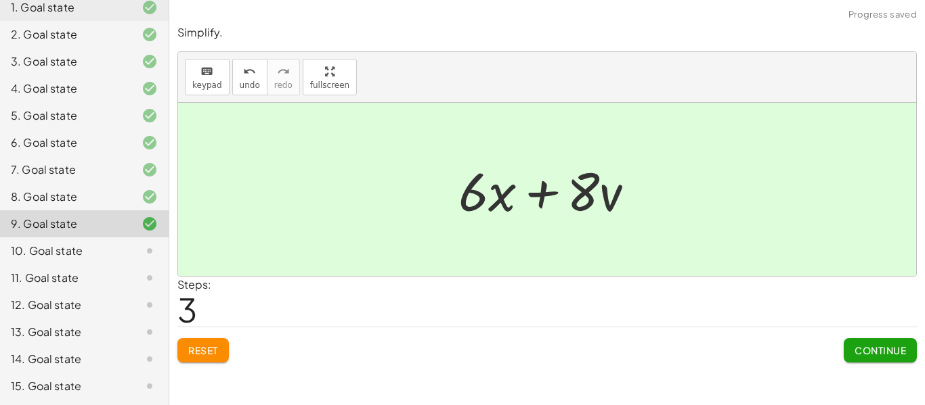
click at [892, 352] on span "Continue" at bounding box center [879, 351] width 51 height 12
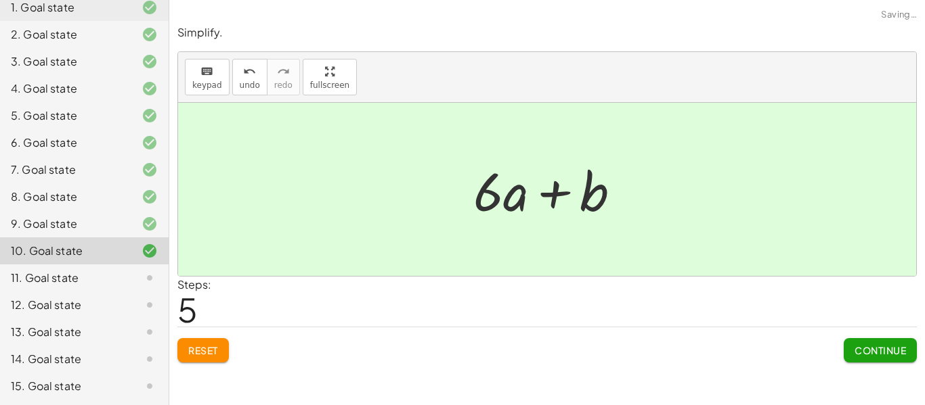
click at [898, 350] on span "Continue" at bounding box center [879, 351] width 51 height 12
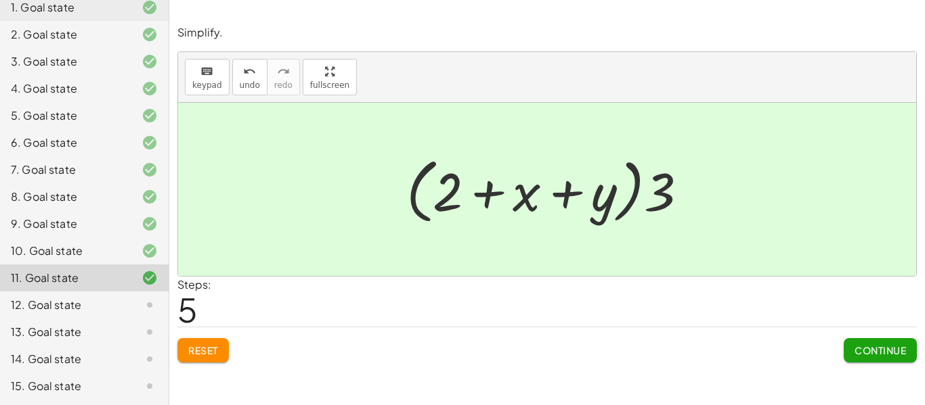
click at [879, 357] on button "Continue" at bounding box center [879, 350] width 73 height 24
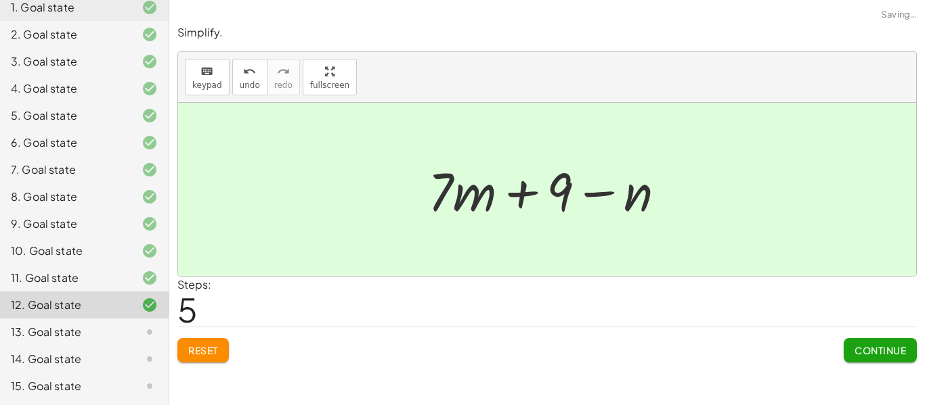
click at [870, 351] on span "Continue" at bounding box center [879, 351] width 51 height 12
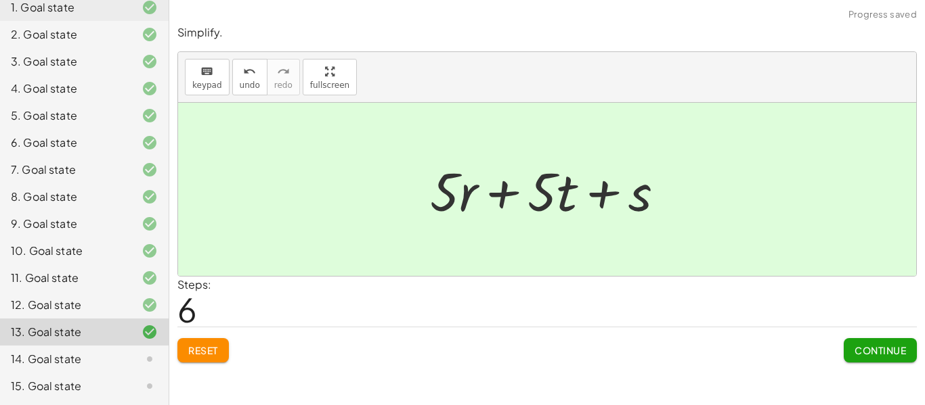
click at [883, 349] on span "Continue" at bounding box center [879, 351] width 51 height 12
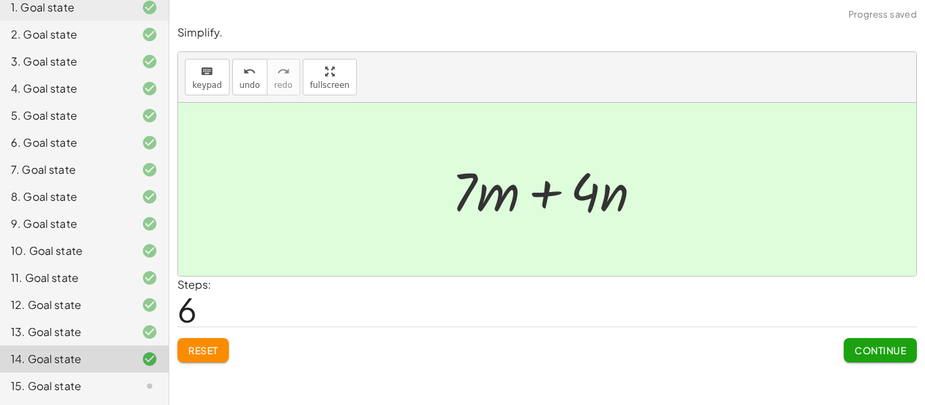
click at [885, 357] on span "Continue" at bounding box center [879, 351] width 51 height 12
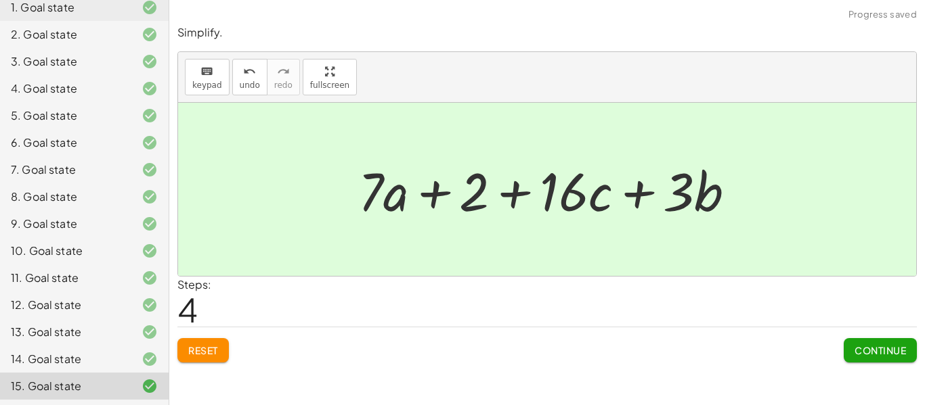
click at [879, 356] on span "Continue" at bounding box center [879, 351] width 51 height 12
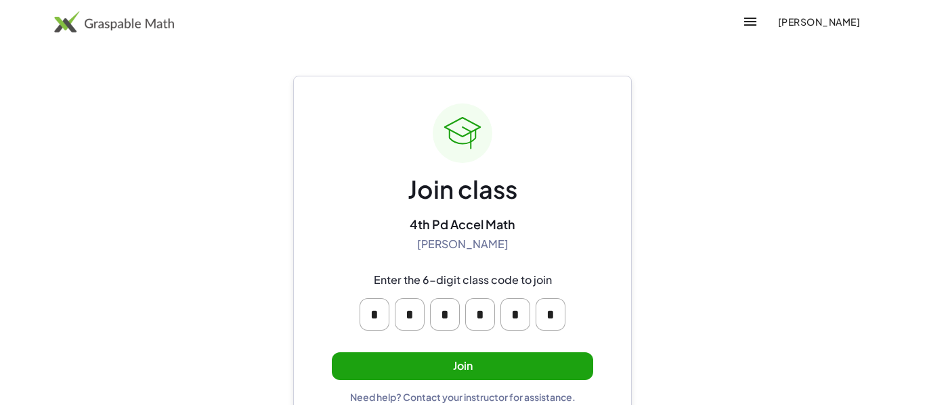
click at [518, 379] on button "Join" at bounding box center [462, 367] width 261 height 28
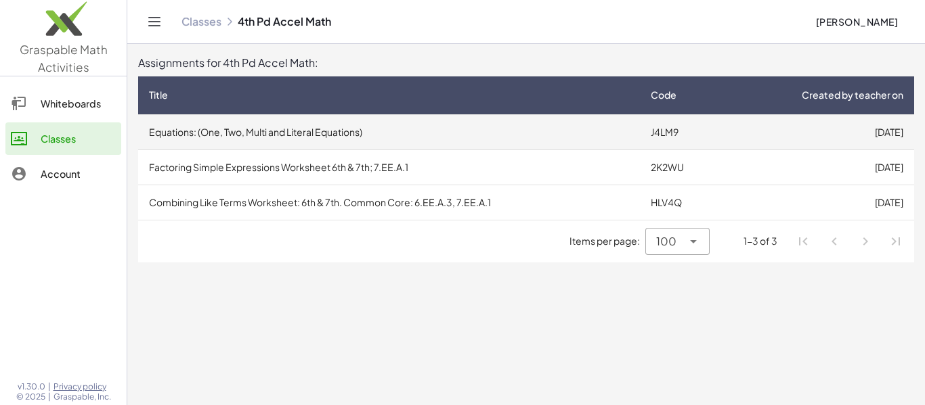
click at [753, 141] on td "[DATE]" at bounding box center [819, 131] width 190 height 35
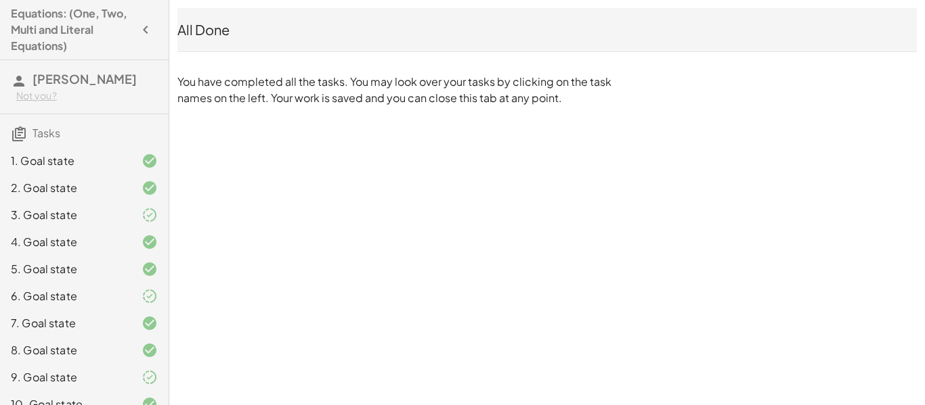
click at [45, 74] on span "[PERSON_NAME]" at bounding box center [84, 79] width 104 height 16
